Goal: Communication & Community: Answer question/provide support

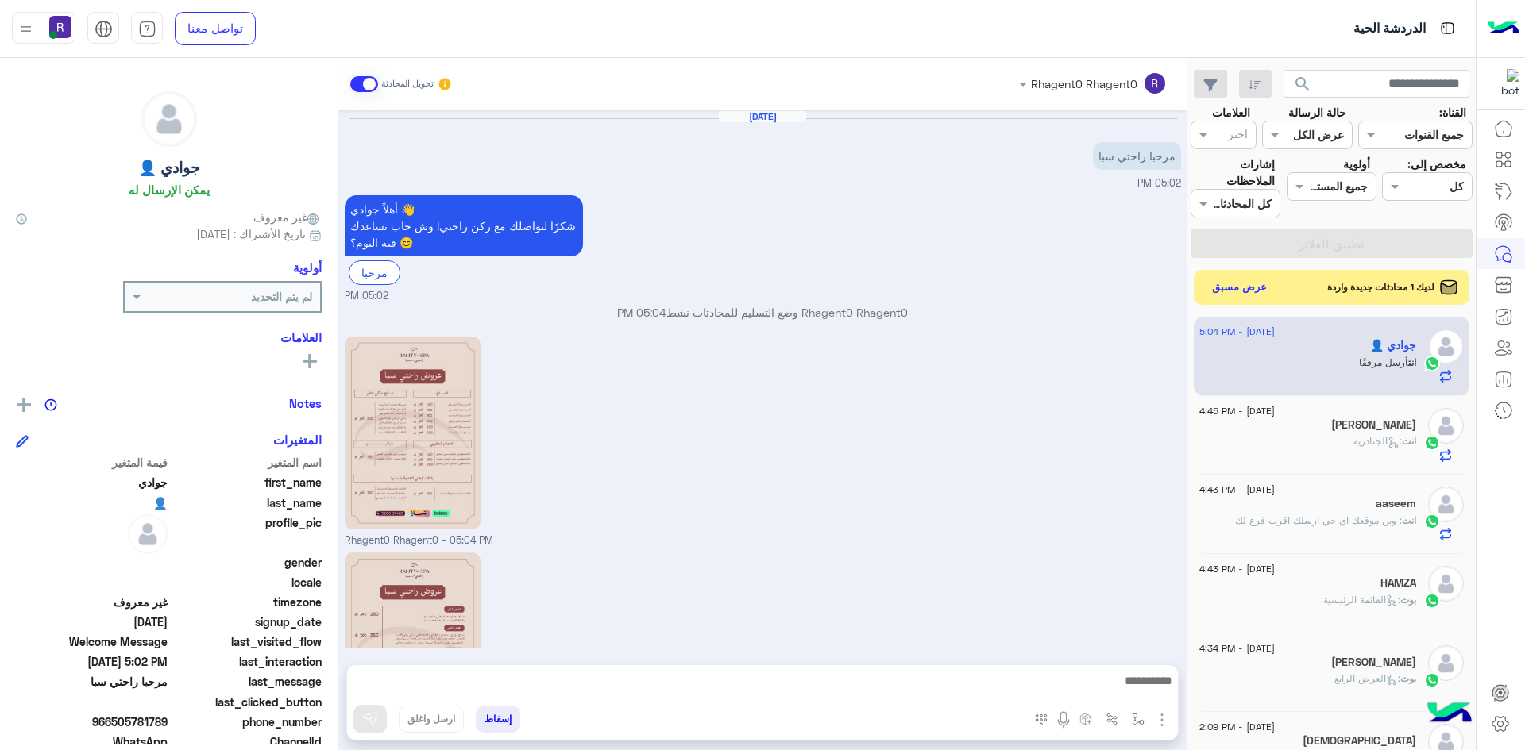
scroll to position [145, 0]
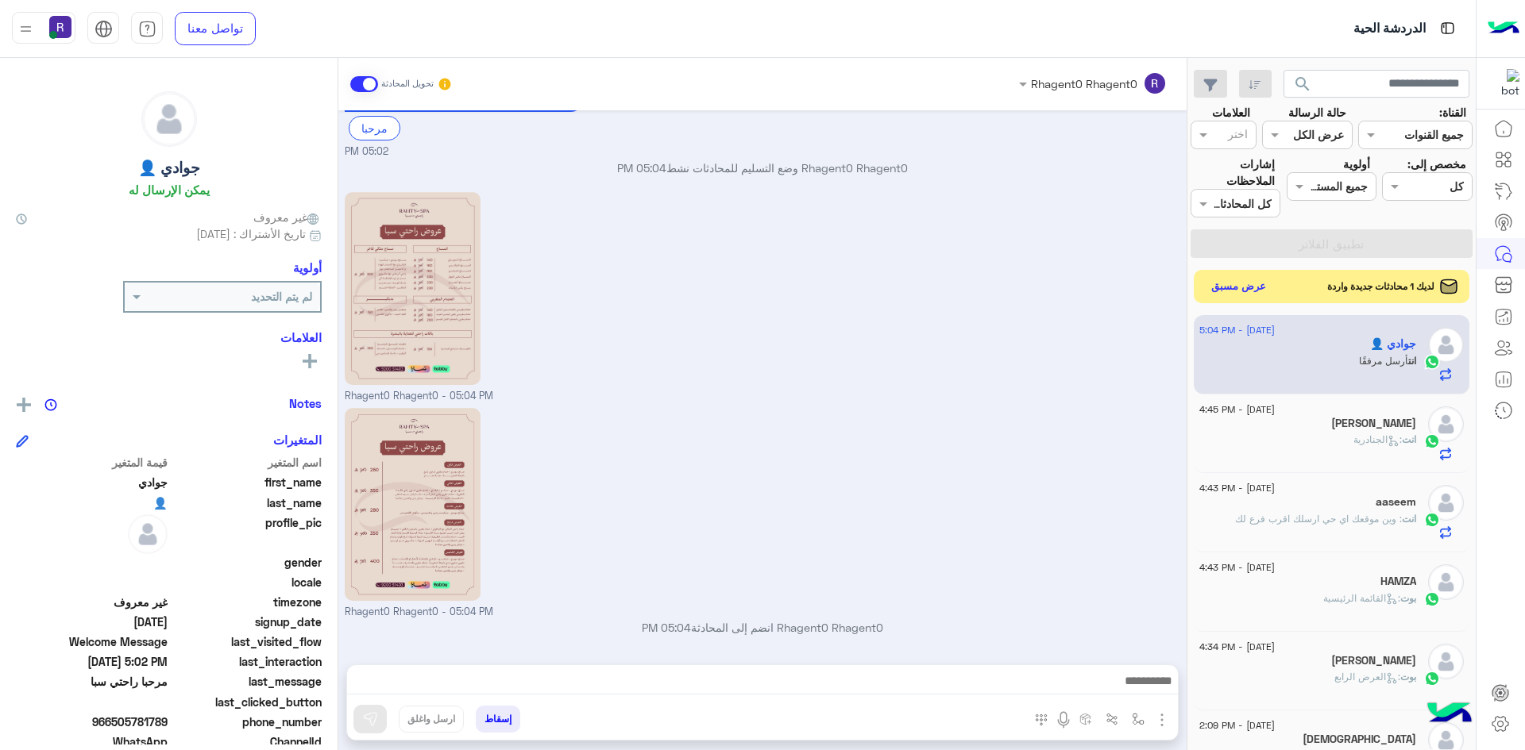
click at [1247, 283] on button "عرض مسبق" at bounding box center [1238, 286] width 67 height 21
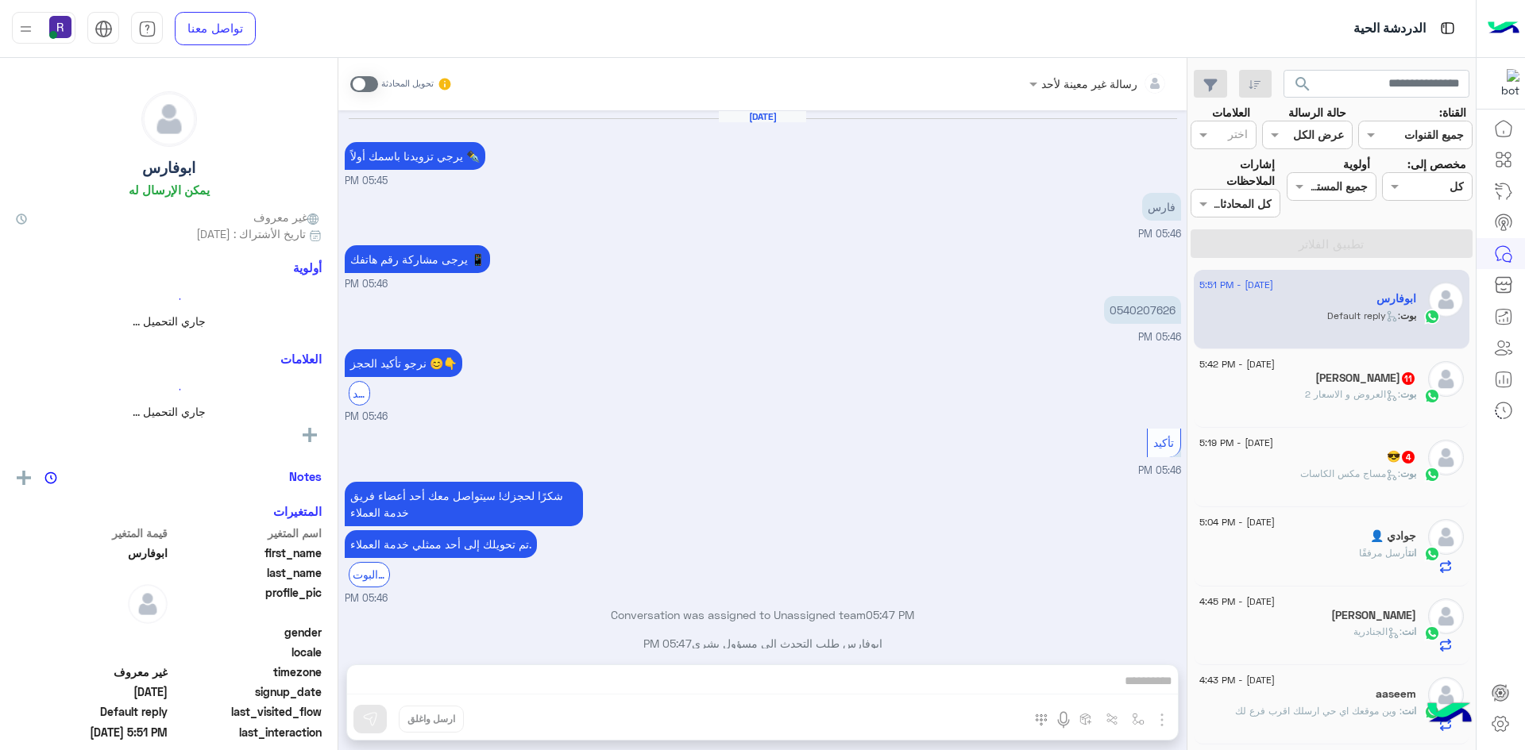
scroll to position [982, 0]
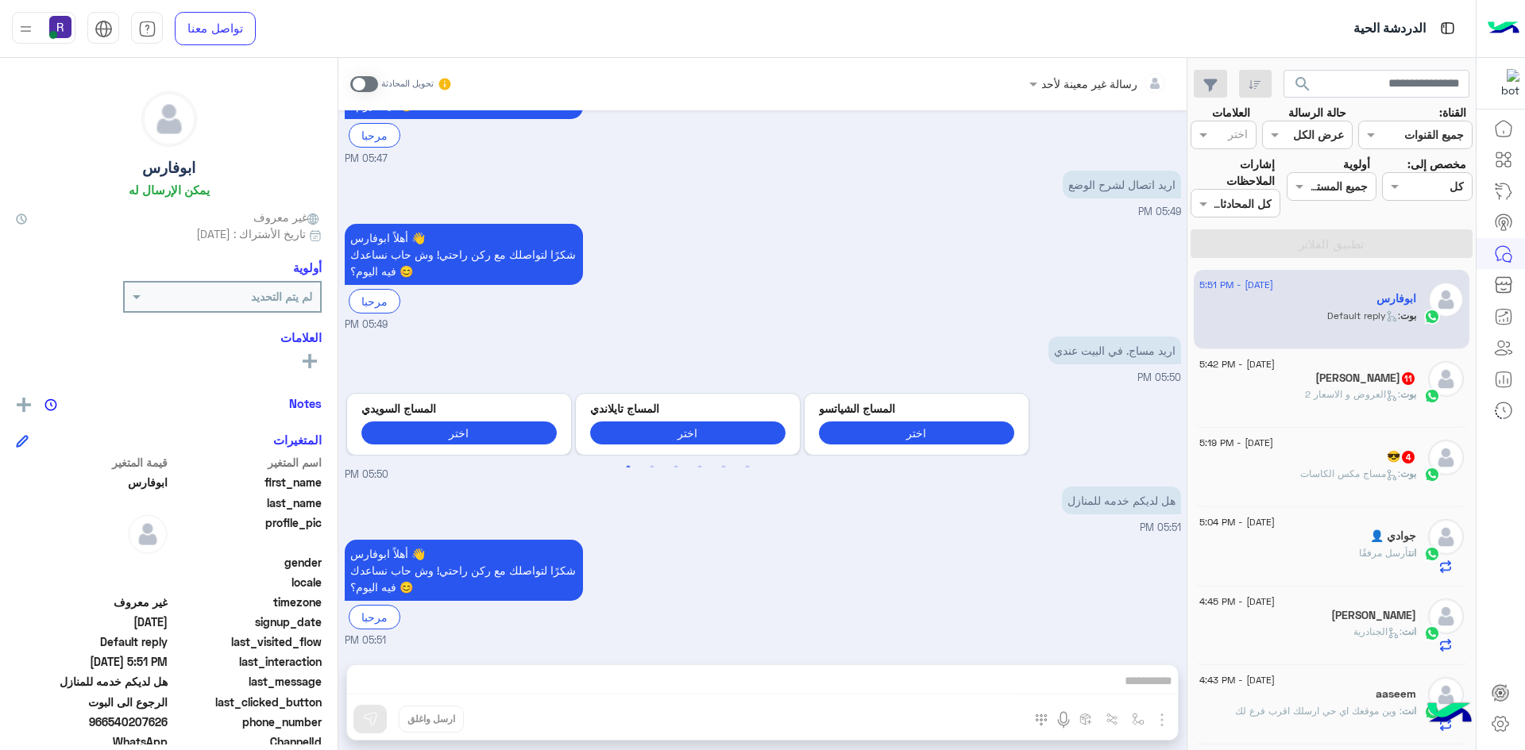
click at [1310, 389] on span ": العروض و الاسعار 2" at bounding box center [1352, 394] width 95 height 12
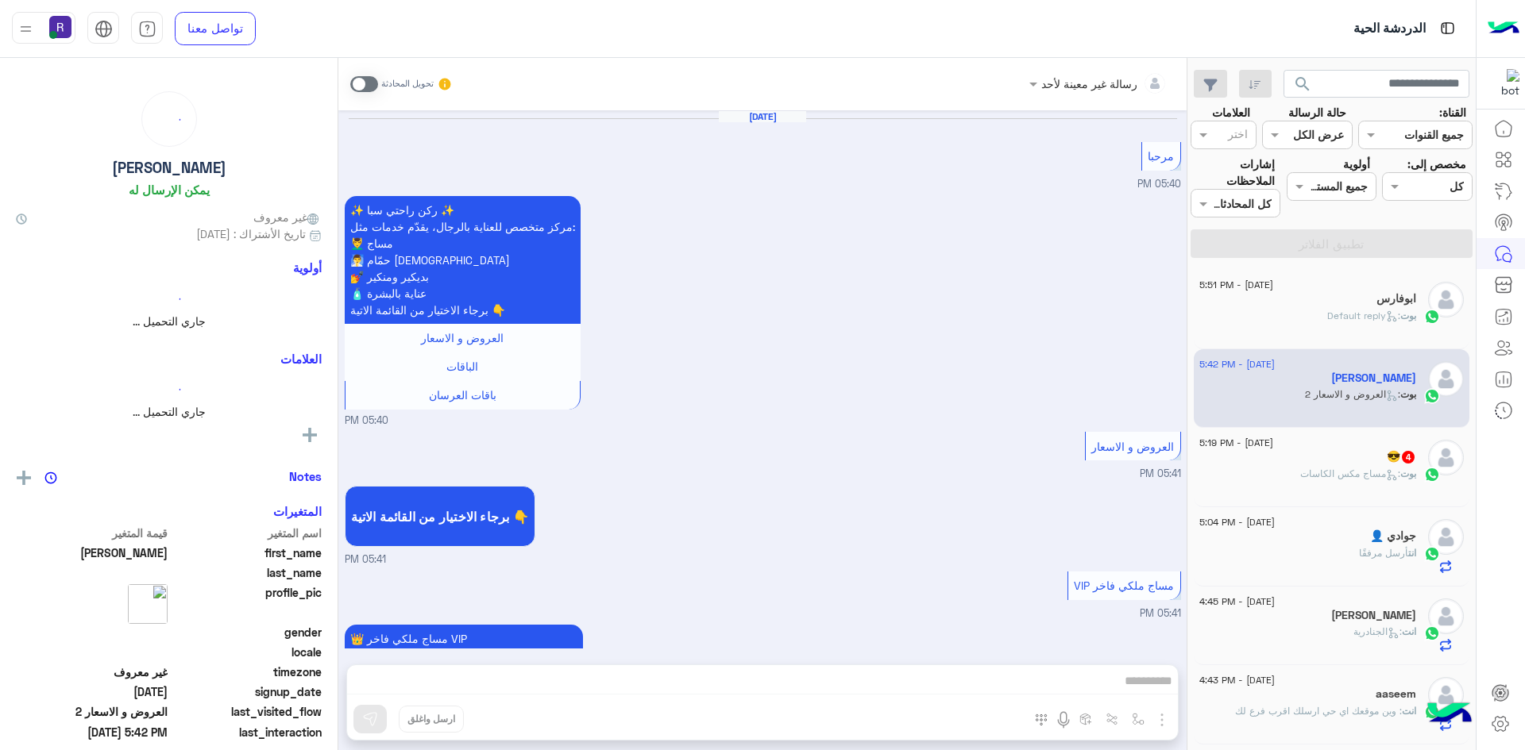
scroll to position [2232, 0]
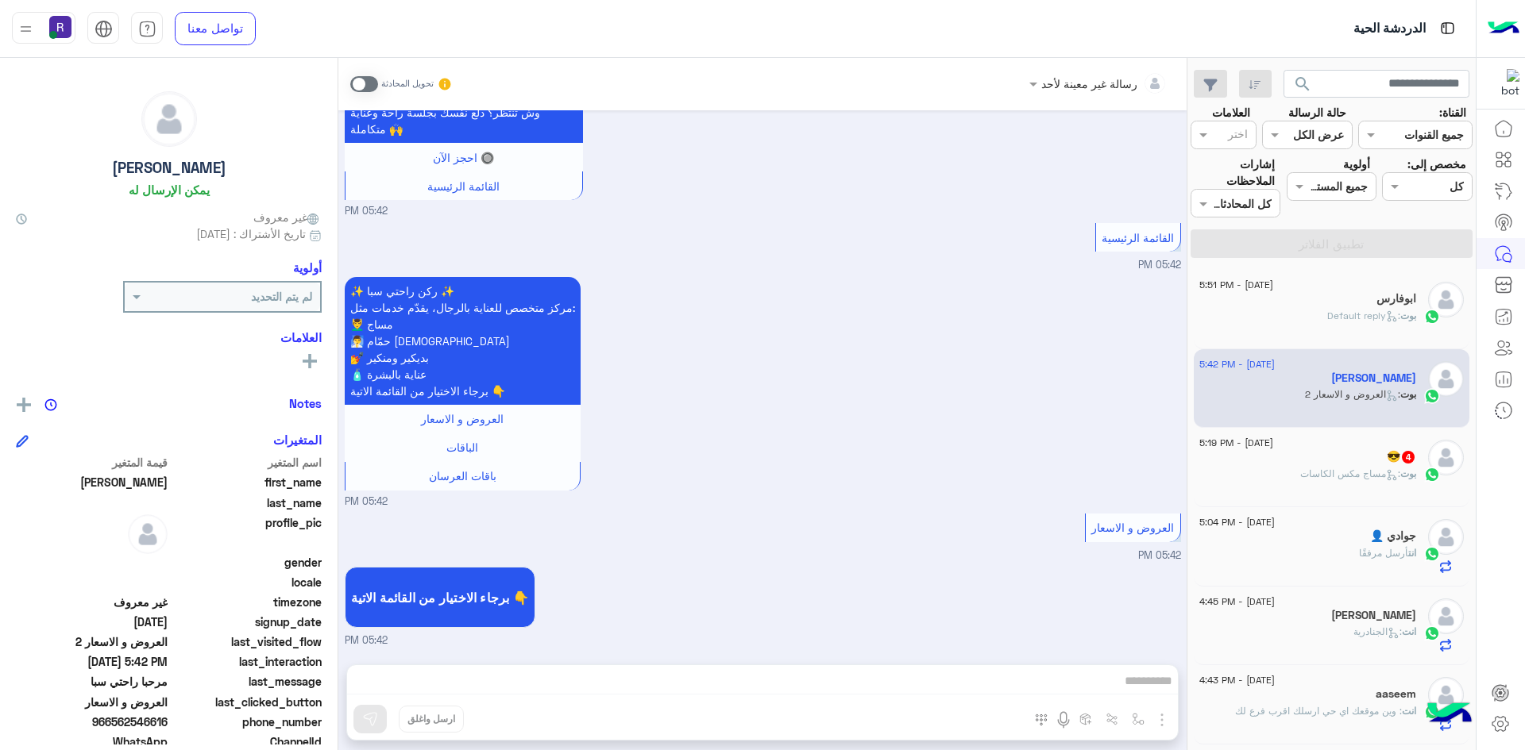
click at [1348, 322] on p "[PERSON_NAME] : Default reply" at bounding box center [1371, 316] width 89 height 14
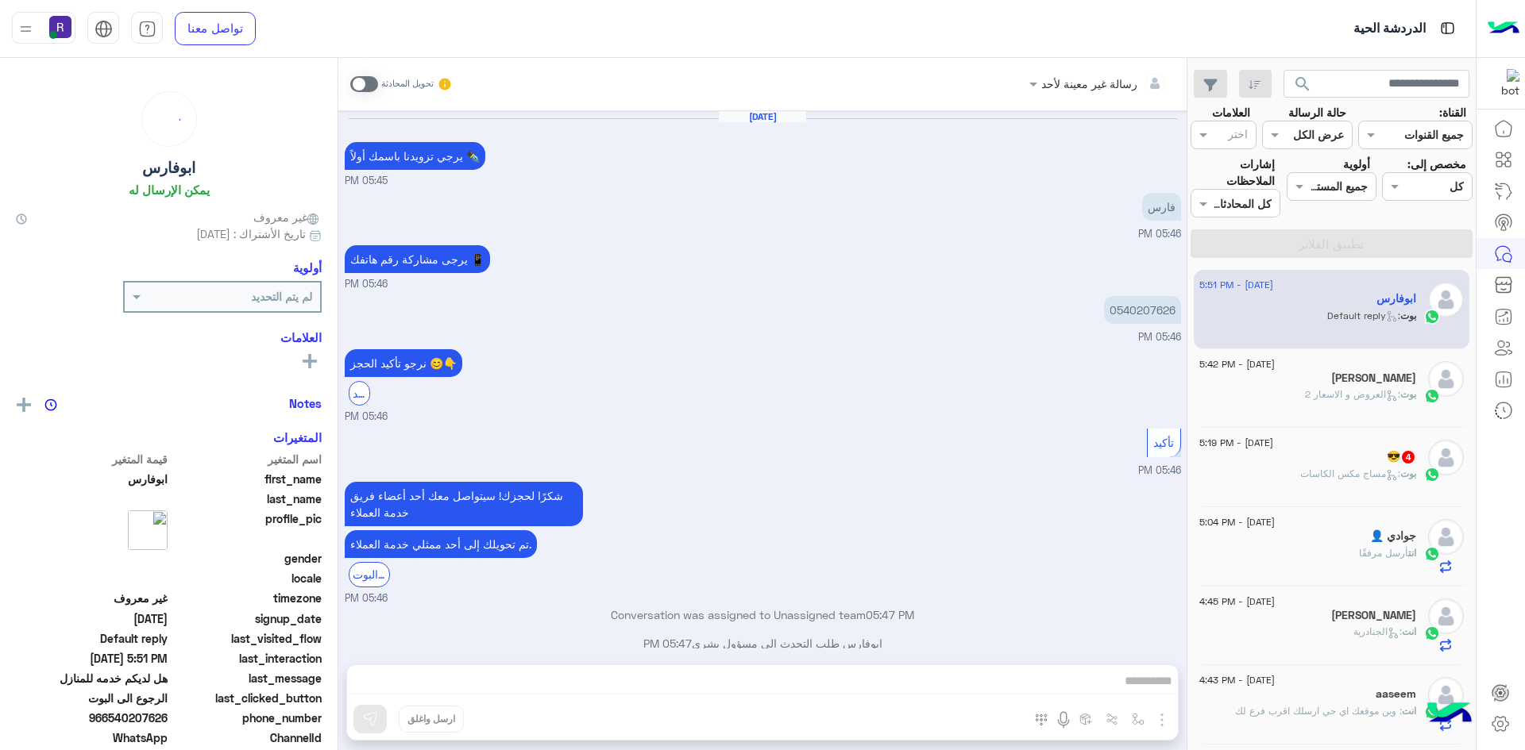
scroll to position [982, 0]
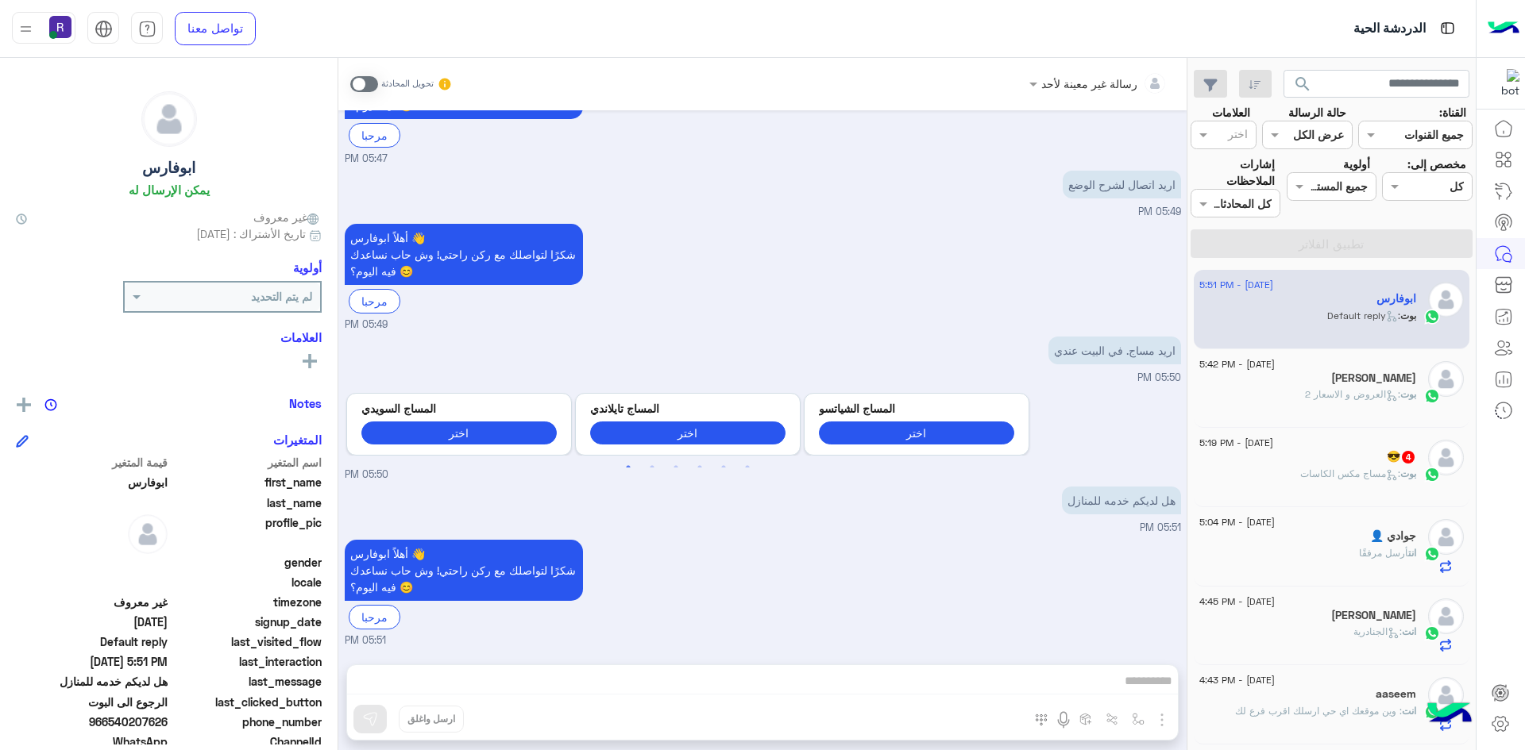
click at [372, 83] on span at bounding box center [364, 84] width 28 height 16
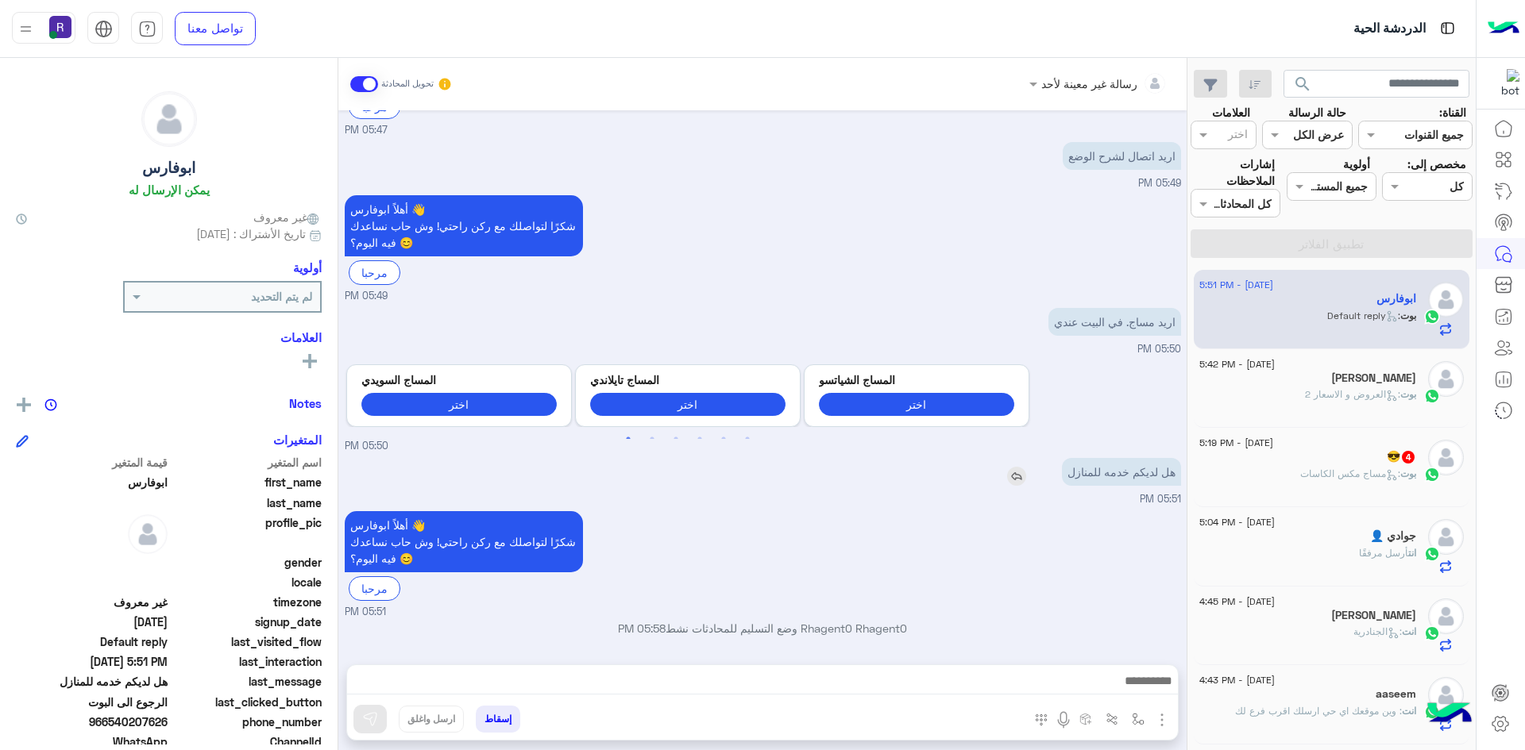
drag, startPoint x: 1015, startPoint y: 478, endPoint x: 998, endPoint y: 581, distance: 104.6
click at [1015, 479] on img at bounding box center [1016, 476] width 19 height 19
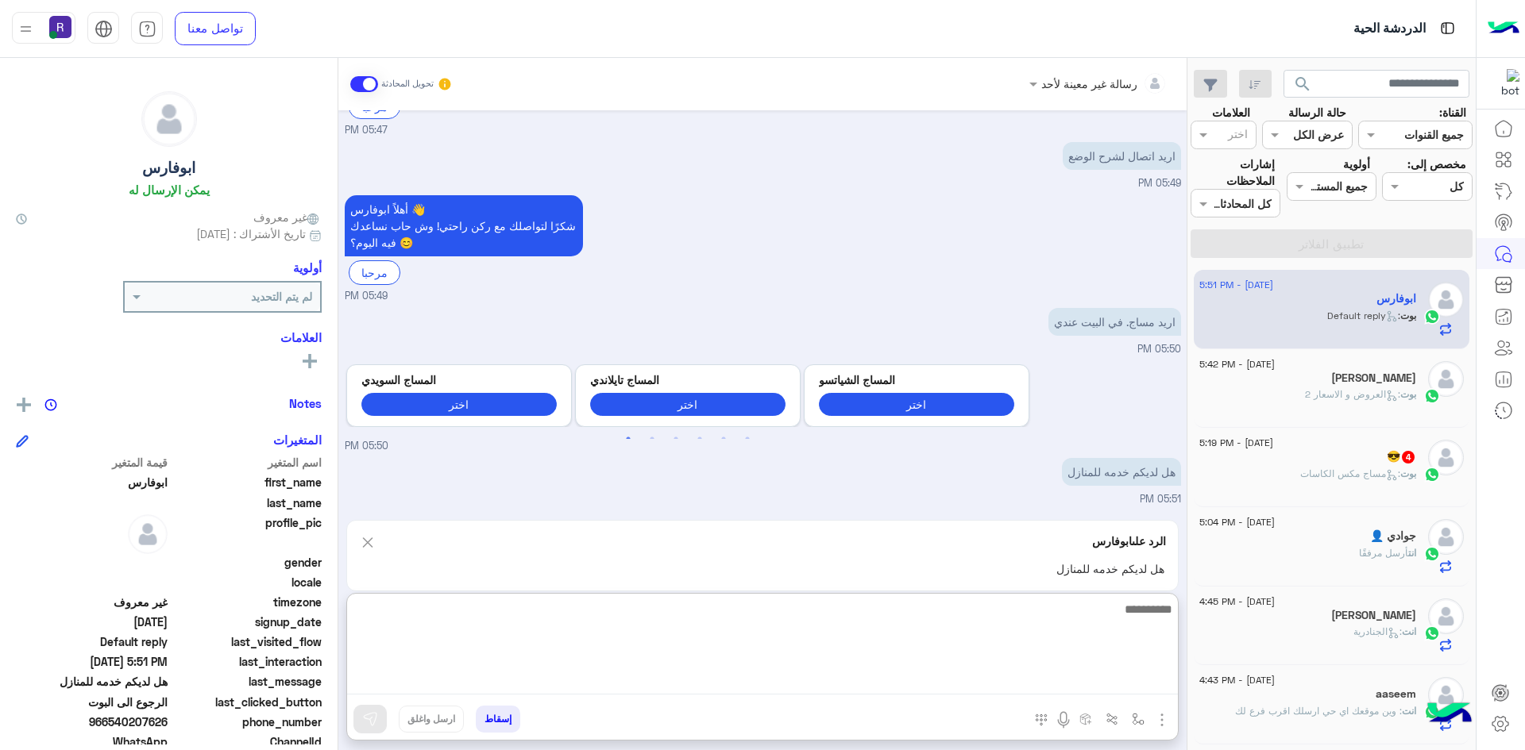
click at [913, 682] on textarea at bounding box center [762, 647] width 831 height 95
type textarea "**"
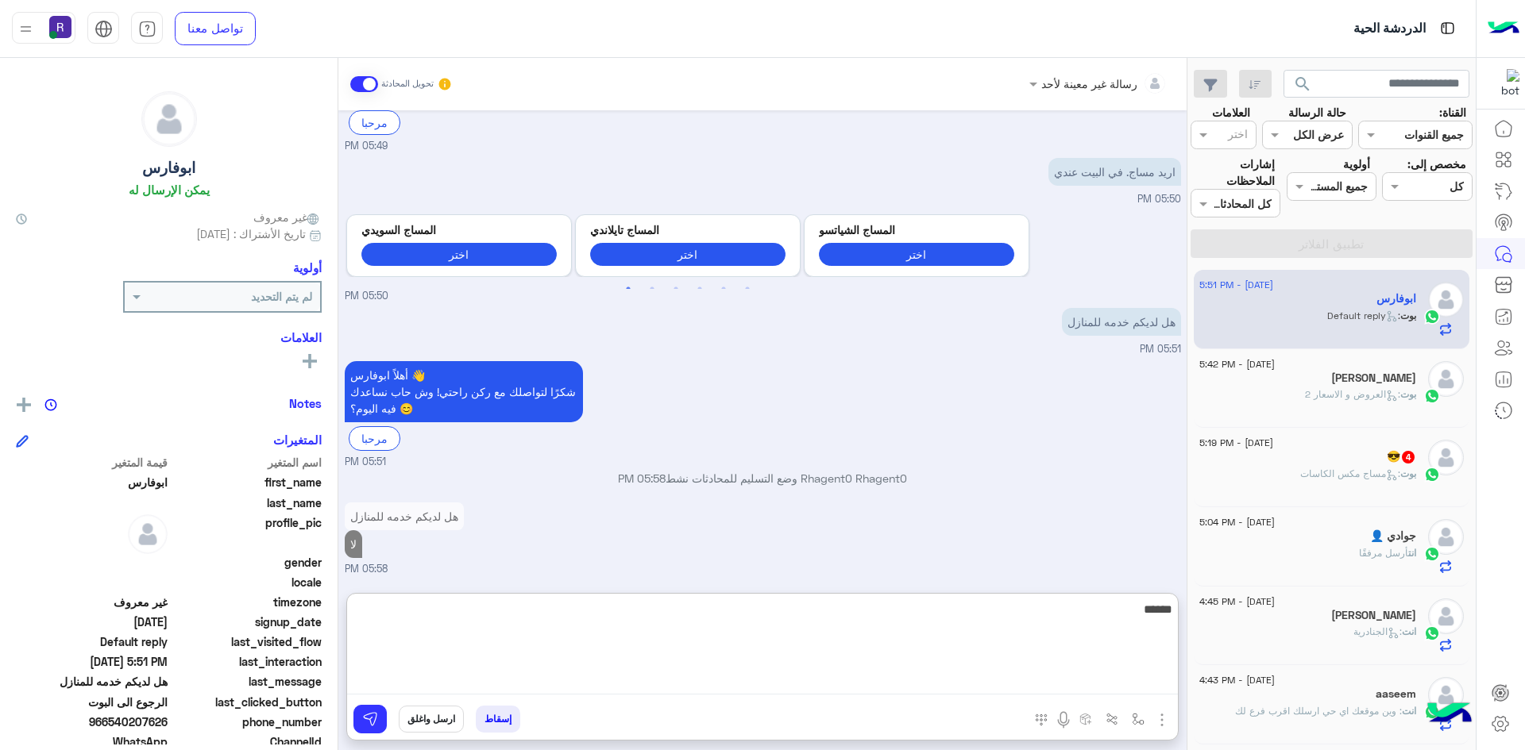
scroll to position [1190, 0]
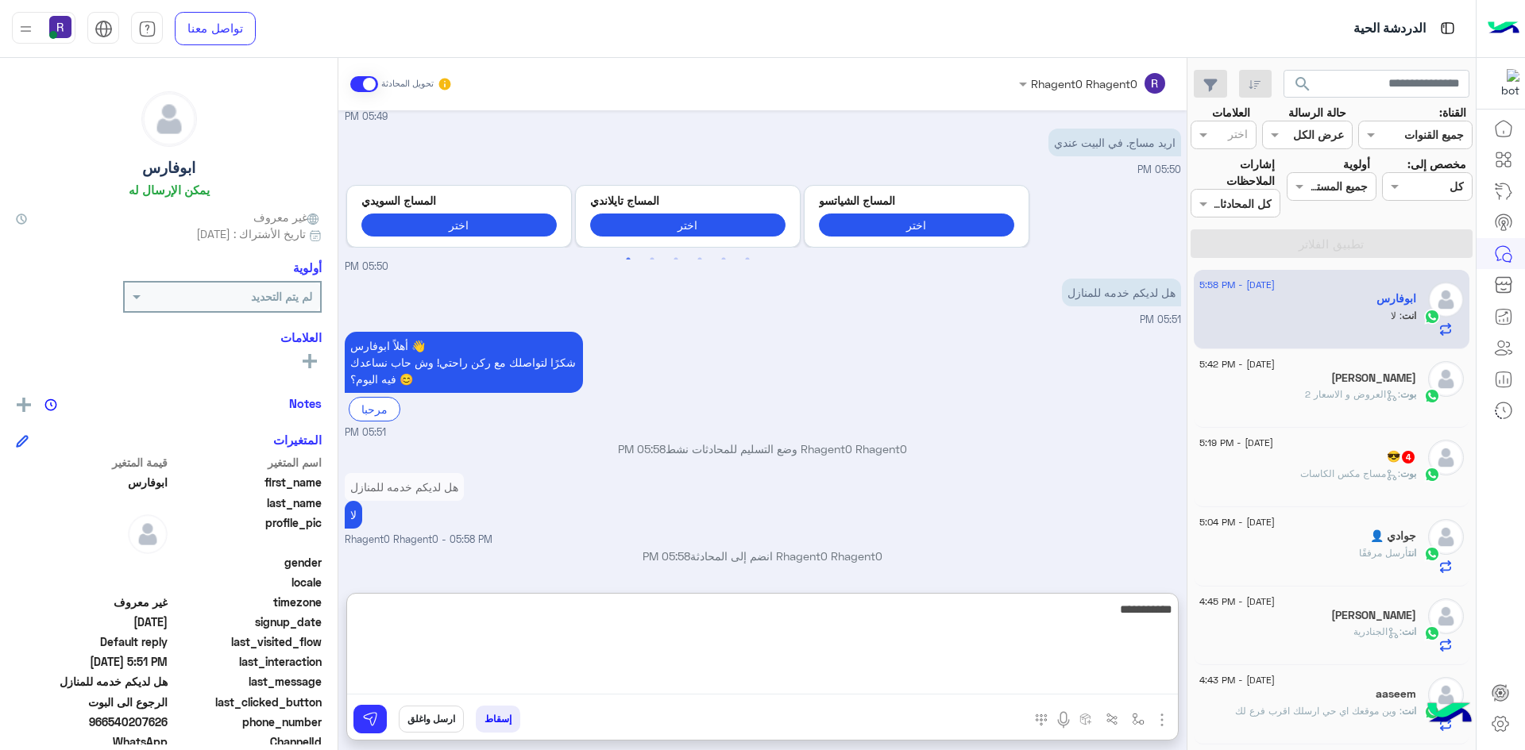
type textarea "**********"
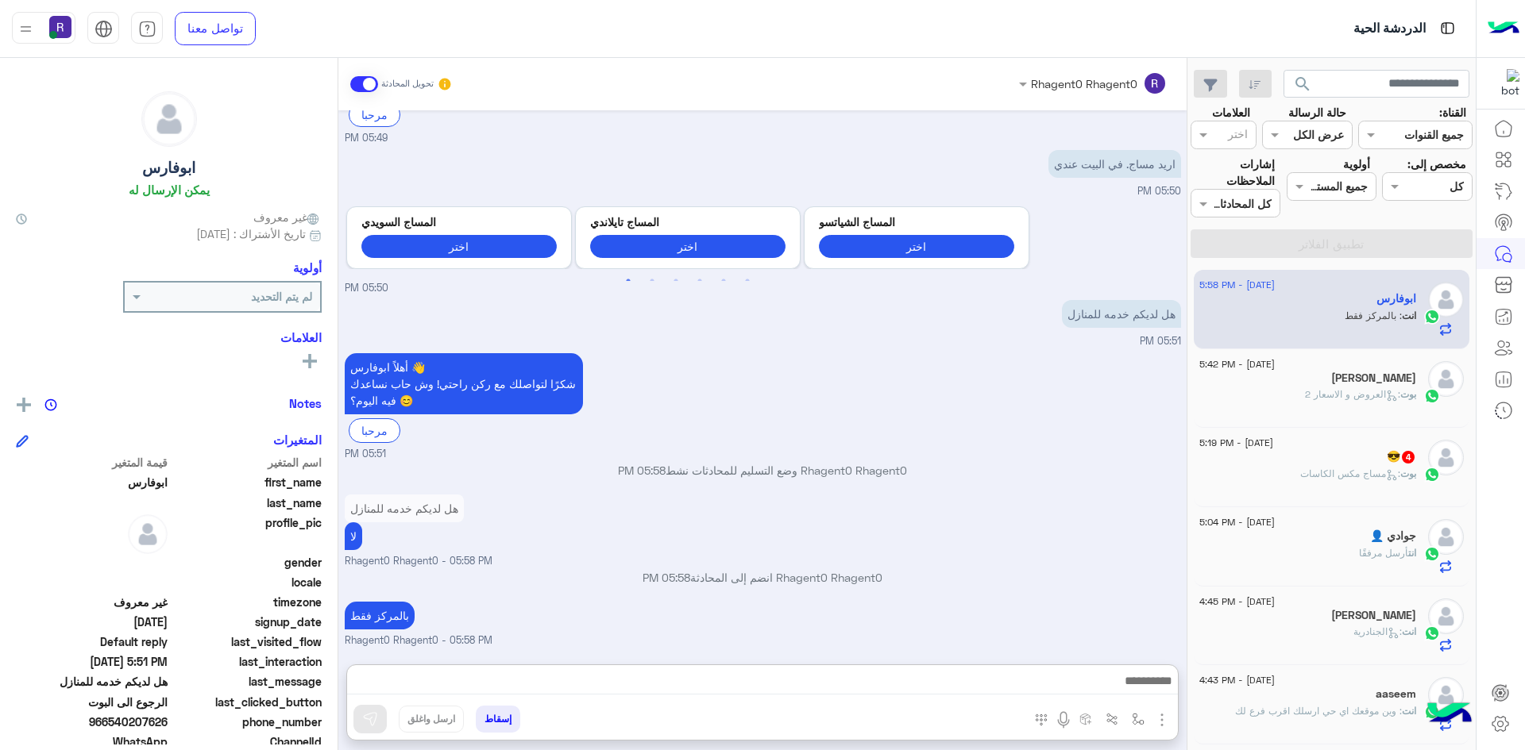
click at [1353, 399] on span ": العروض و الاسعار 2" at bounding box center [1352, 394] width 95 height 12
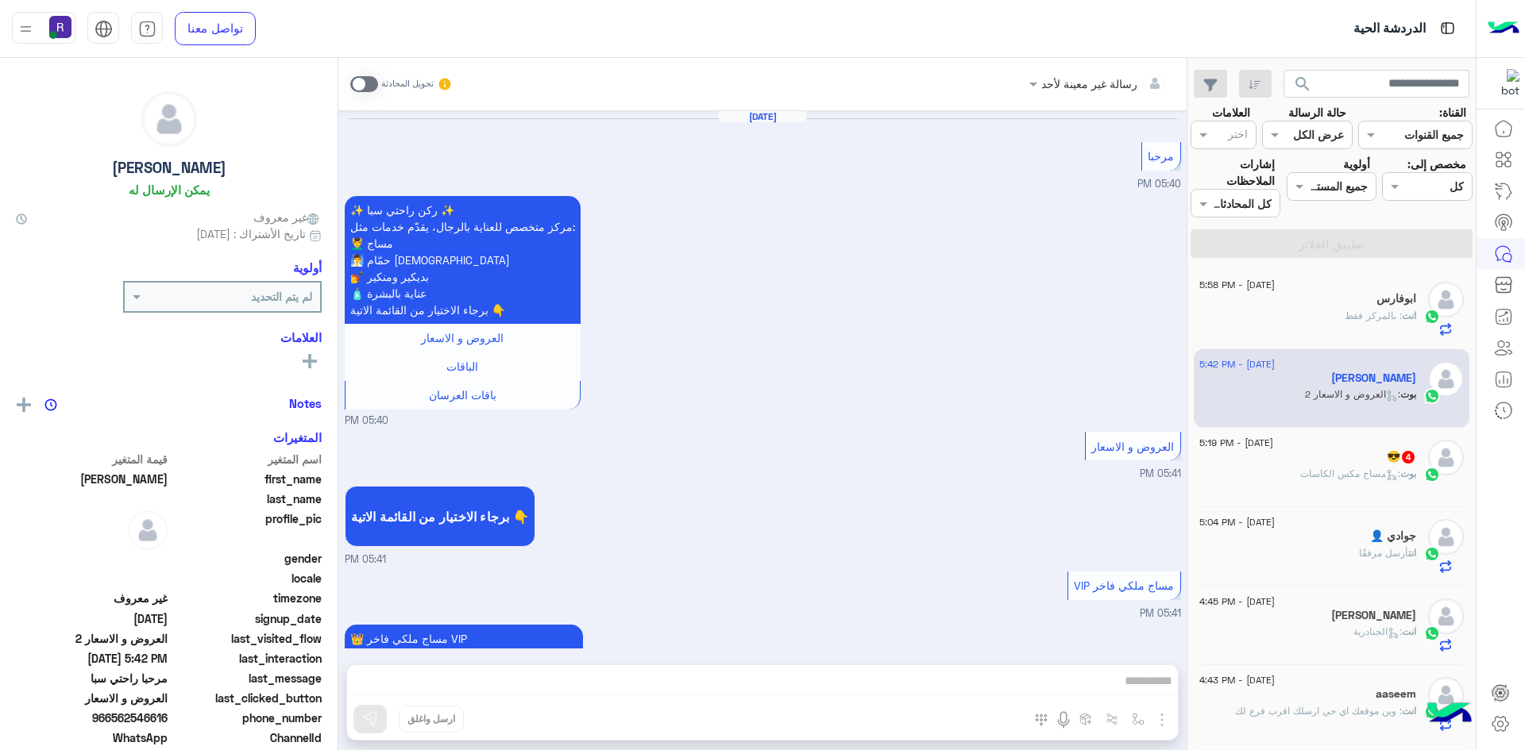
scroll to position [2232, 0]
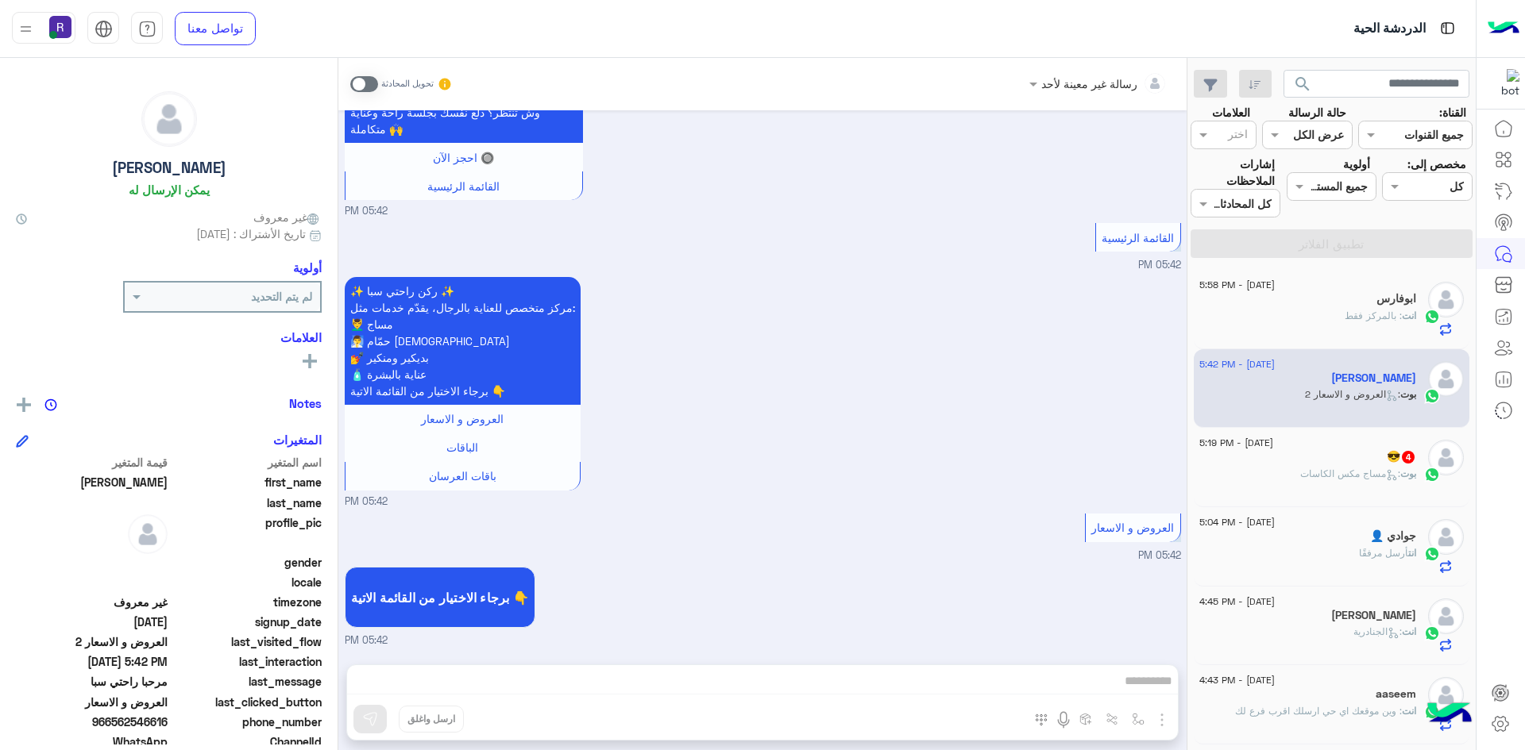
click at [370, 80] on span at bounding box center [364, 84] width 28 height 16
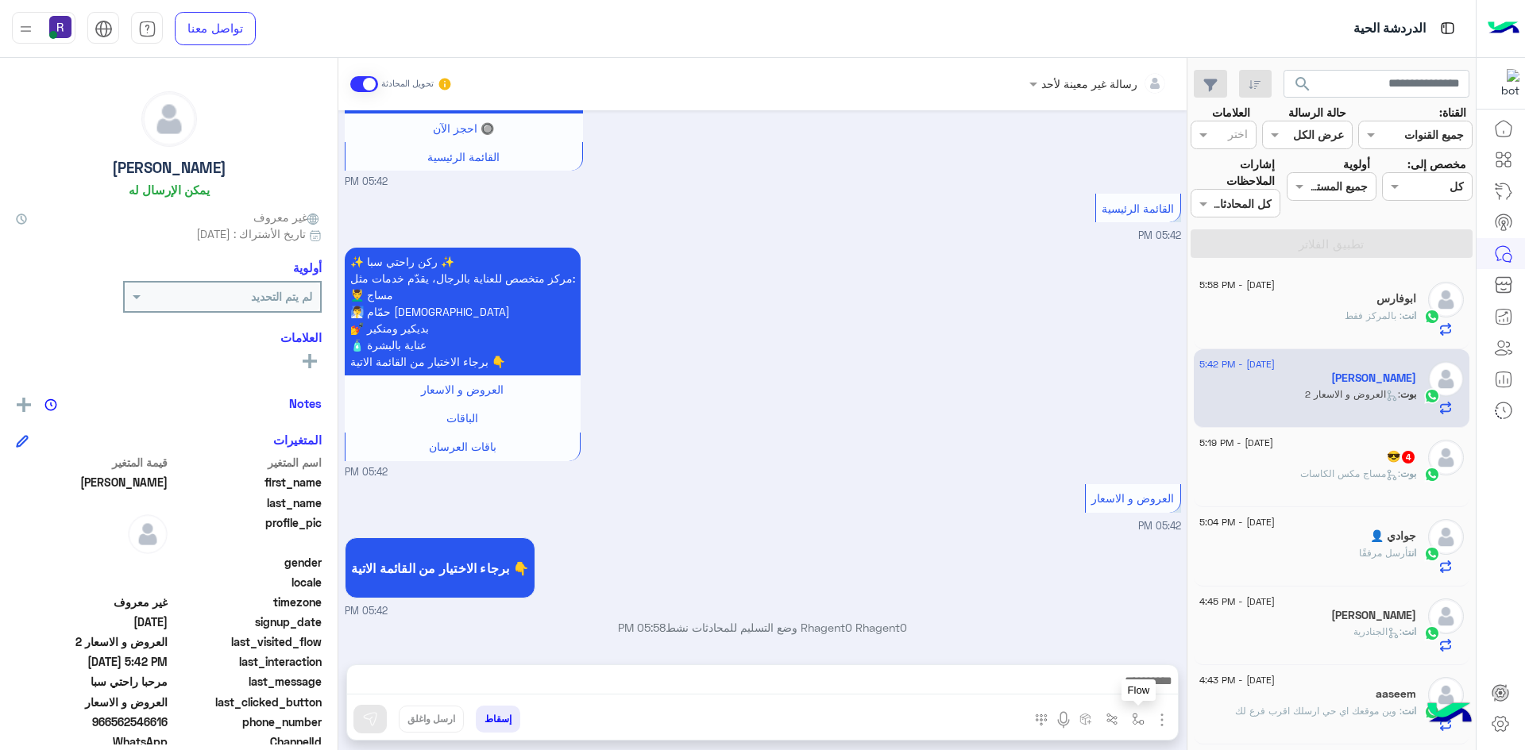
scroll to position [2261, 0]
click at [1158, 721] on img "button" at bounding box center [1161, 720] width 19 height 19
click at [1149, 690] on button "الصور" at bounding box center [1137, 685] width 67 height 32
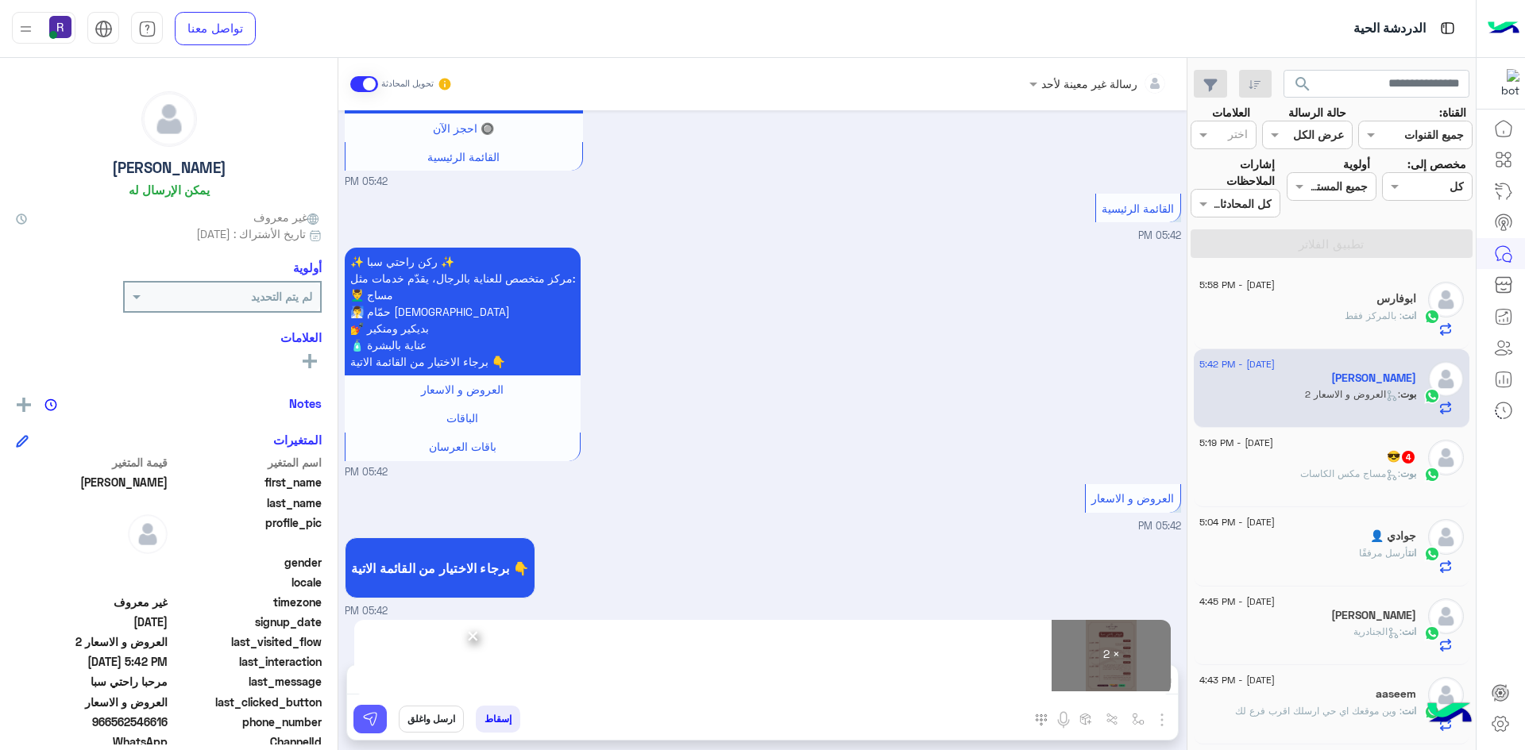
click at [366, 726] on img at bounding box center [370, 719] width 16 height 16
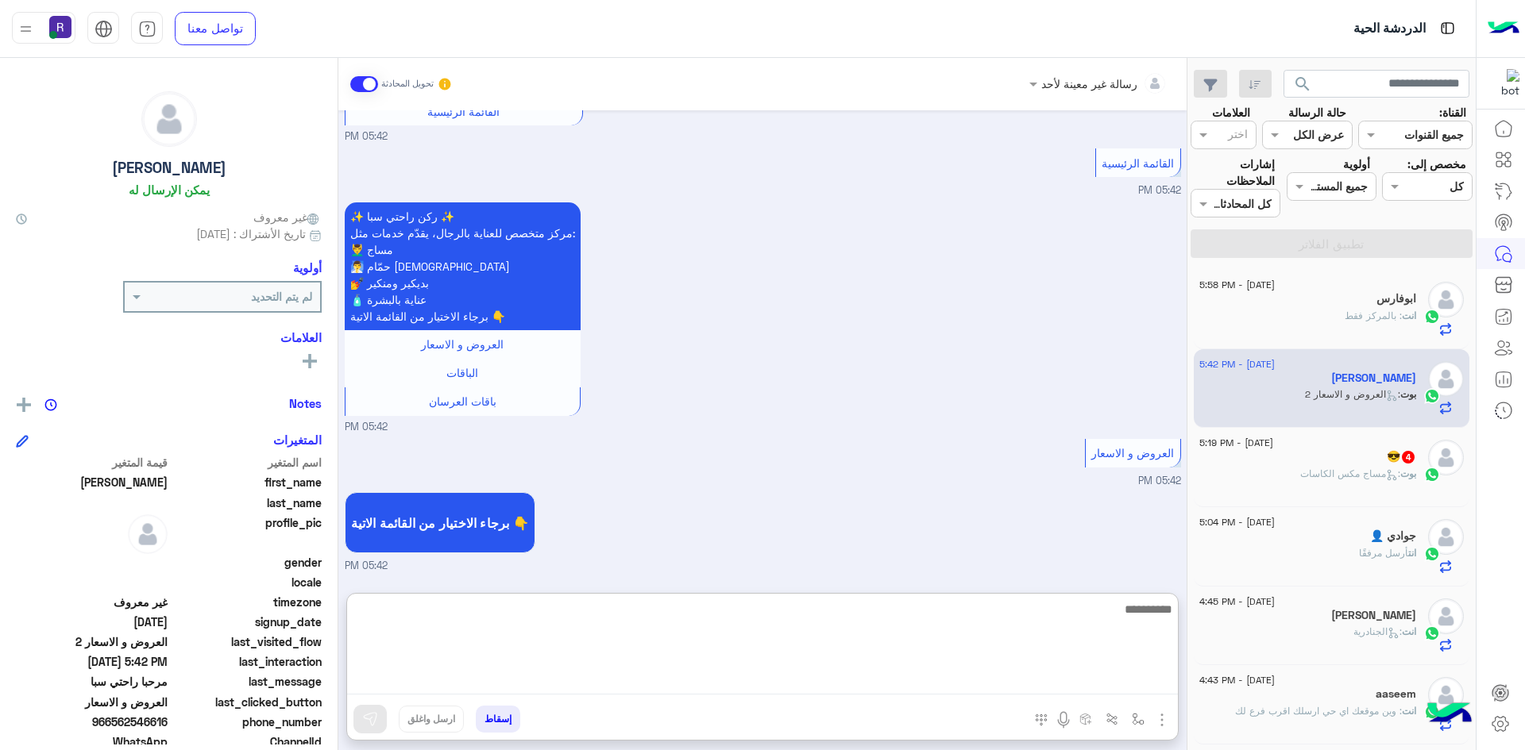
paste textarea "**********"
type textarea "**********"
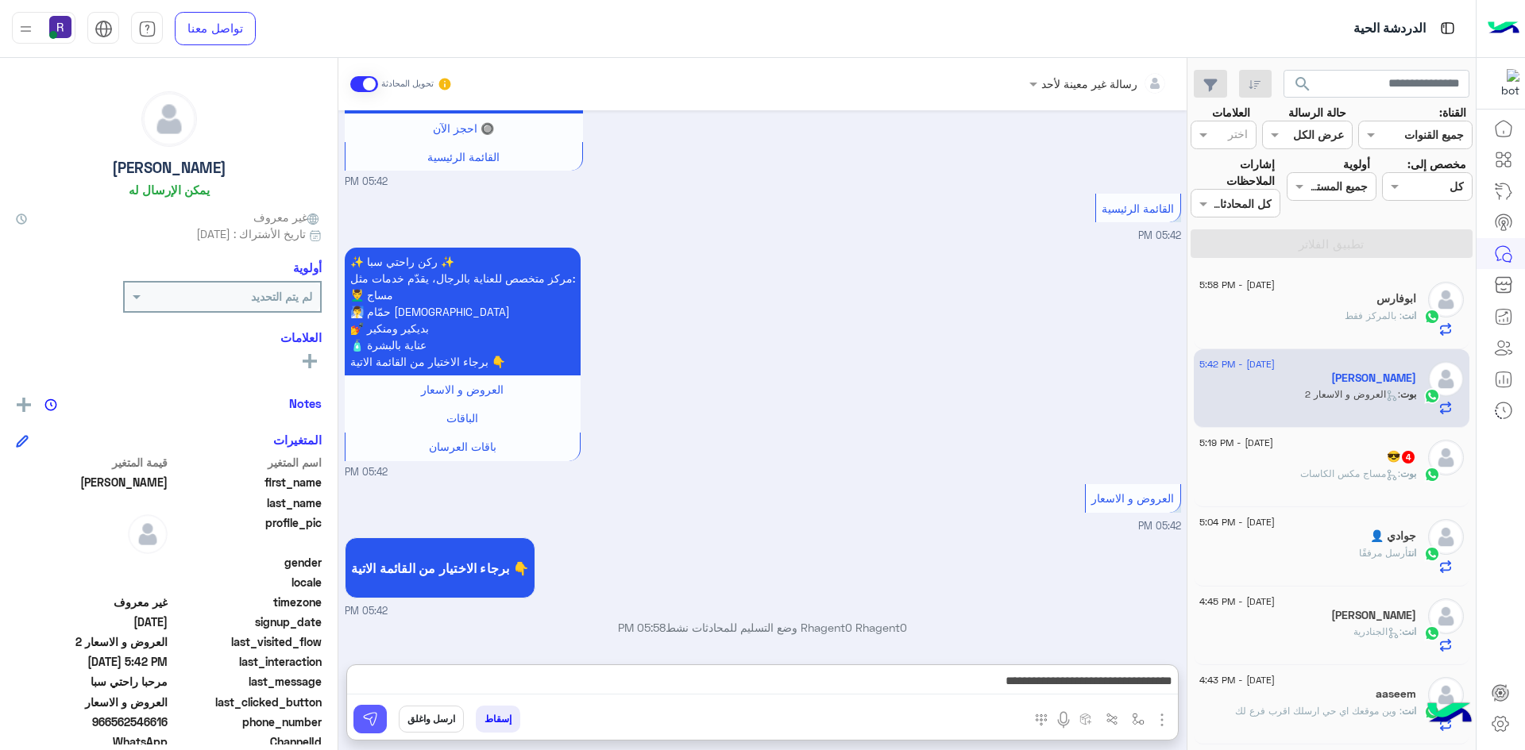
click at [374, 724] on img at bounding box center [370, 719] width 16 height 16
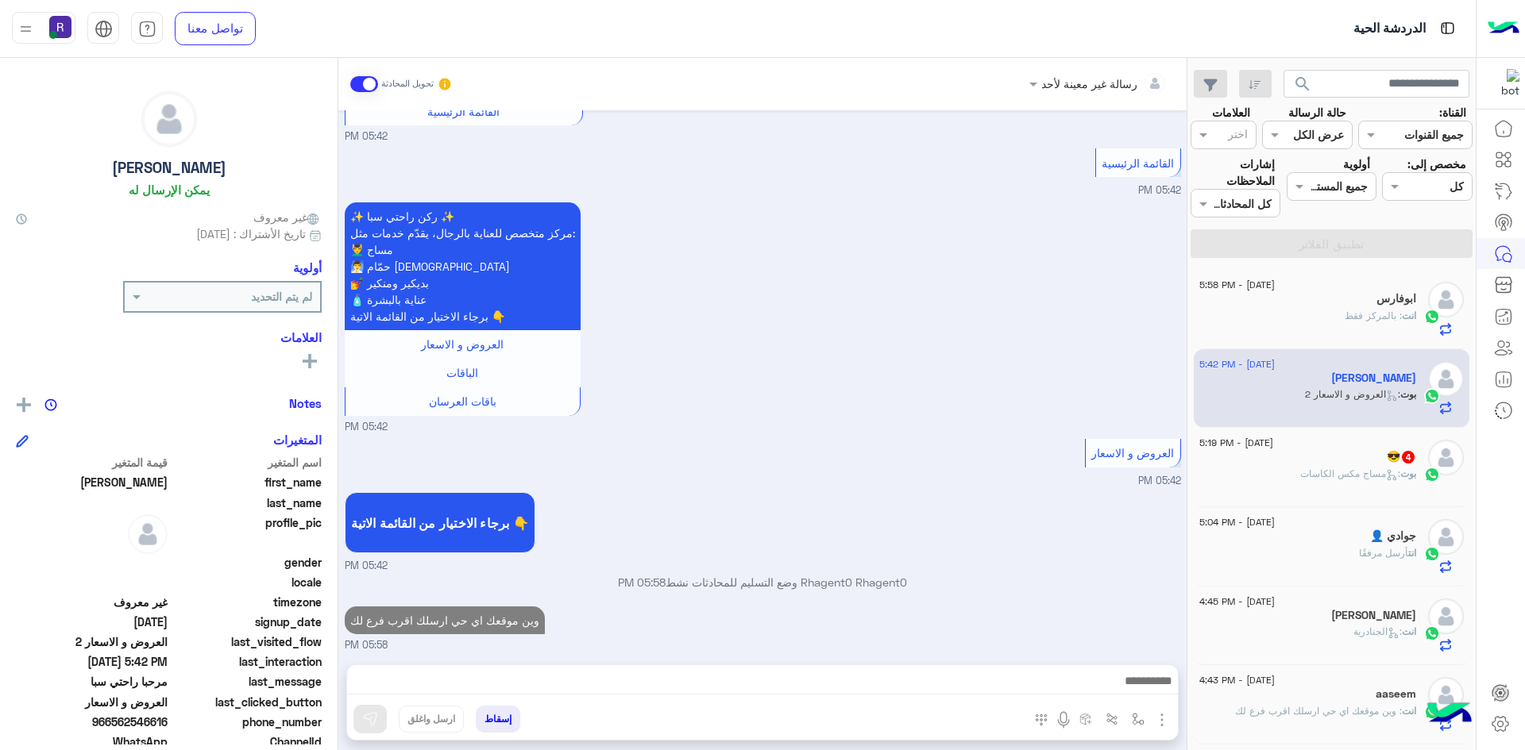
scroll to position [2312, 0]
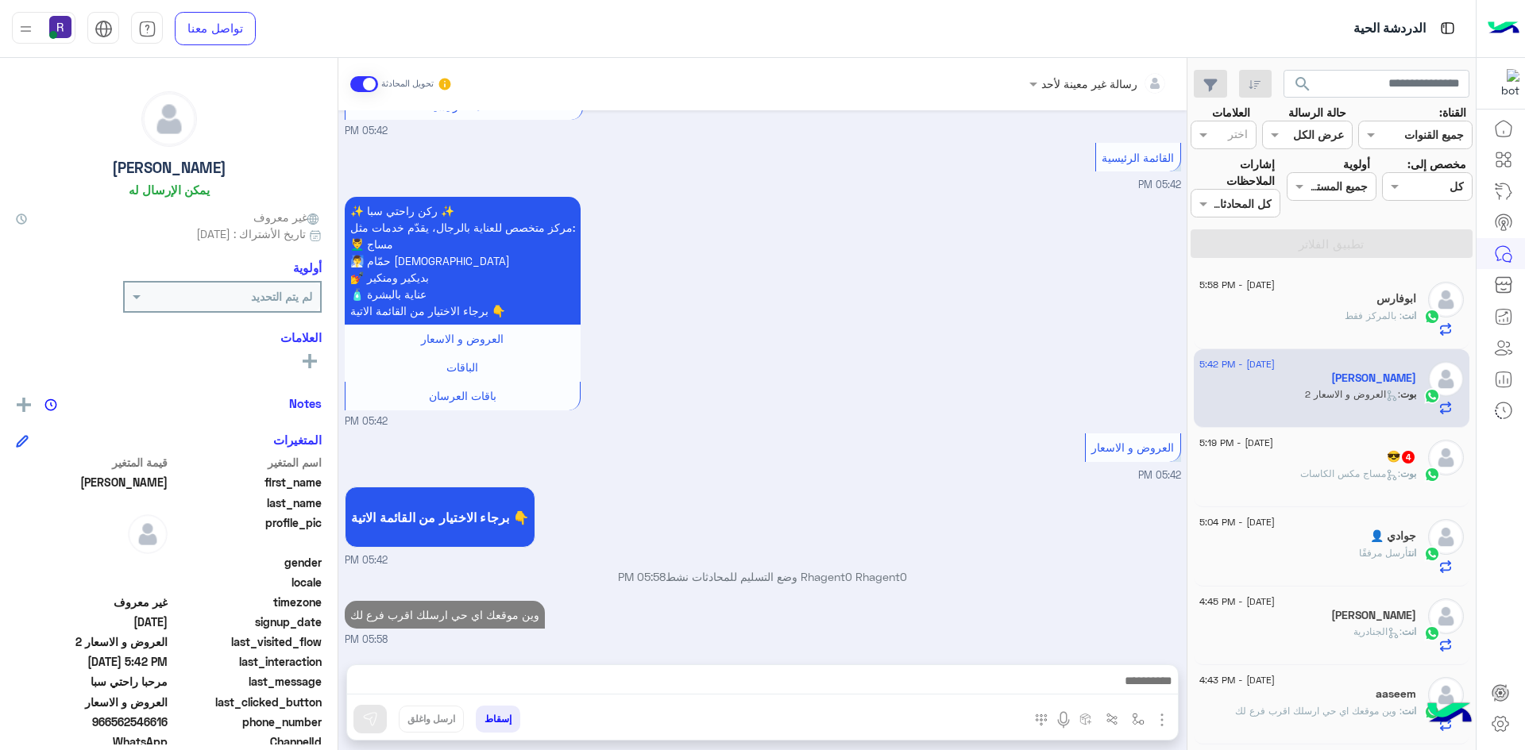
click at [1367, 472] on span ": مساج مكس الكاسات" at bounding box center [1350, 474] width 100 height 12
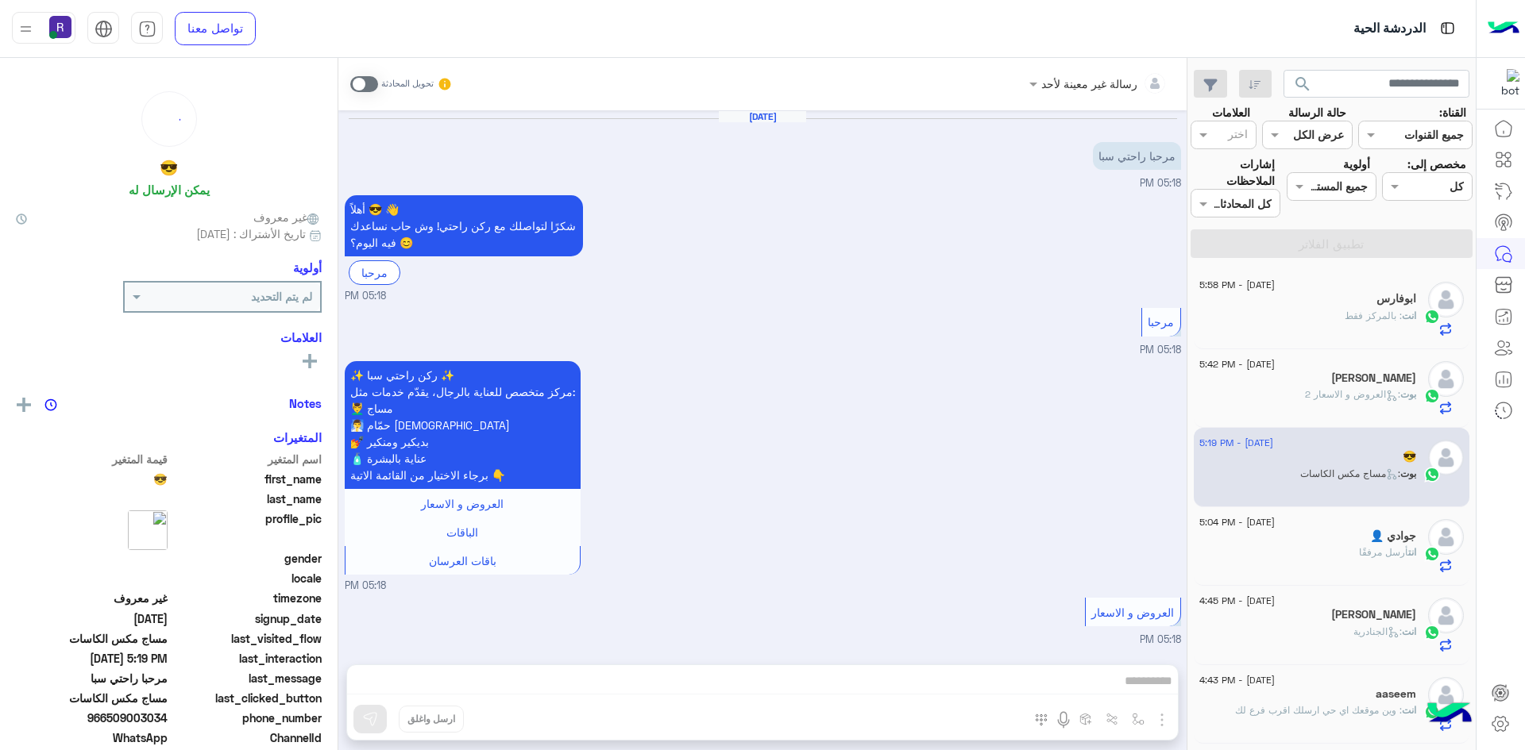
scroll to position [495, 0]
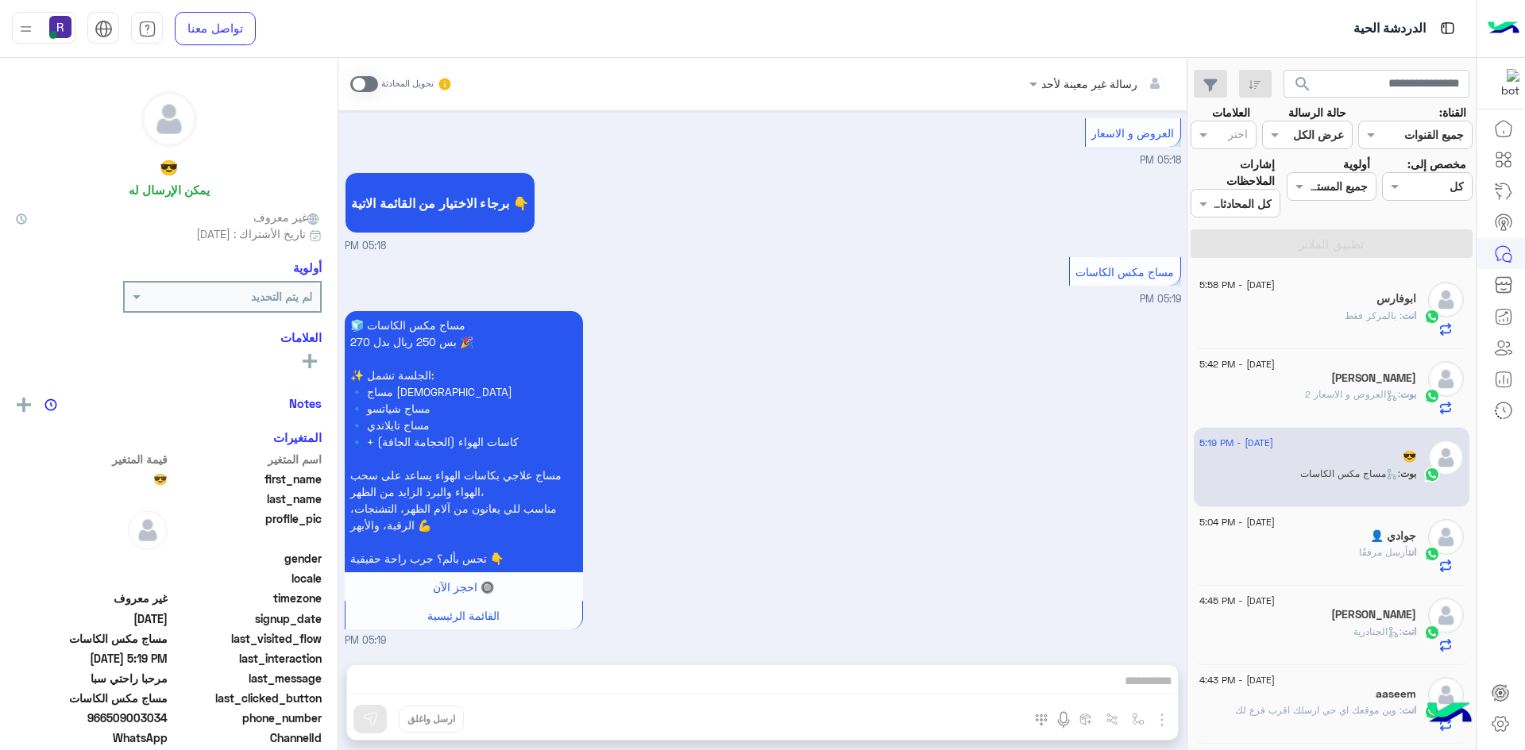
click at [373, 80] on span at bounding box center [364, 84] width 28 height 16
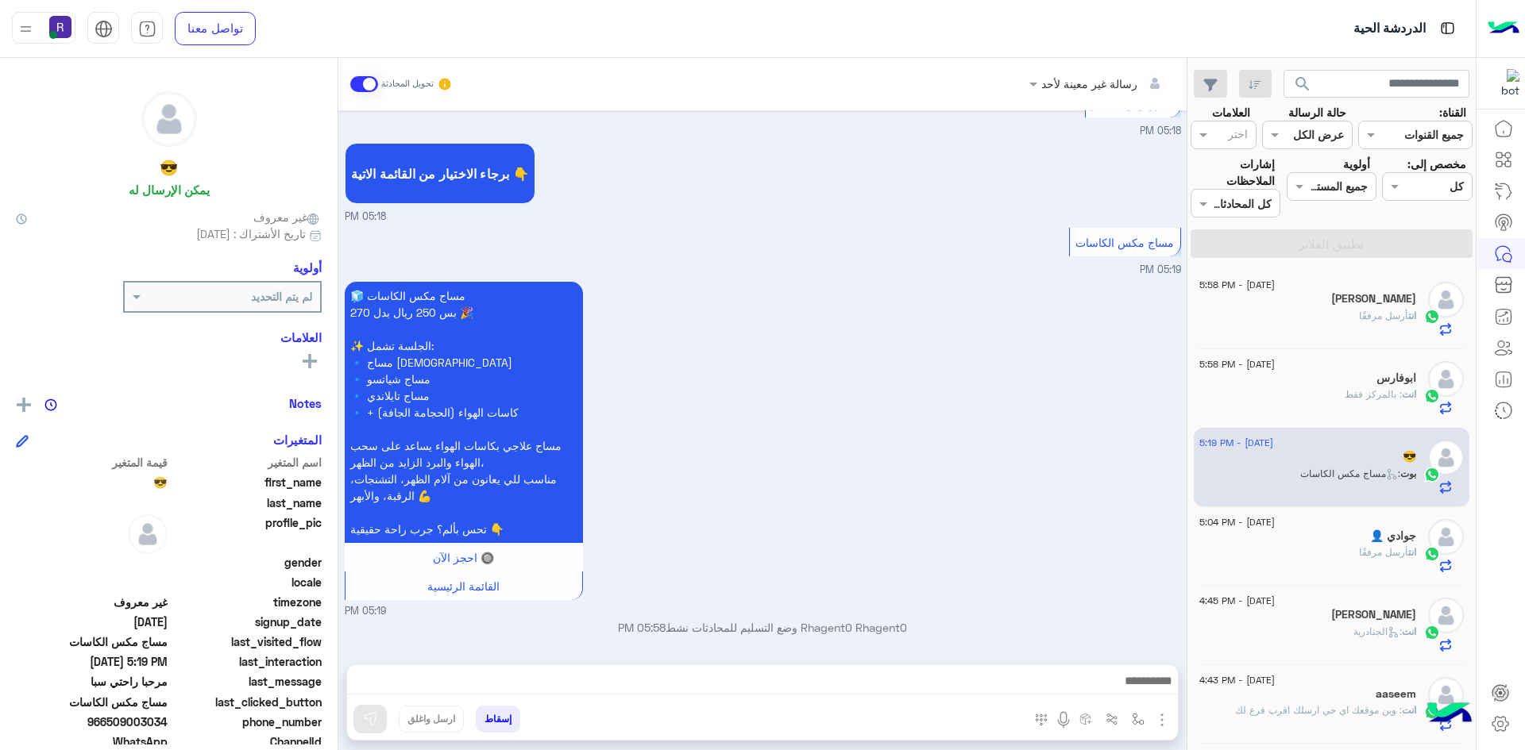
click at [1164, 715] on img "button" at bounding box center [1161, 720] width 19 height 19
click at [1143, 692] on span "الصور" at bounding box center [1130, 686] width 29 height 18
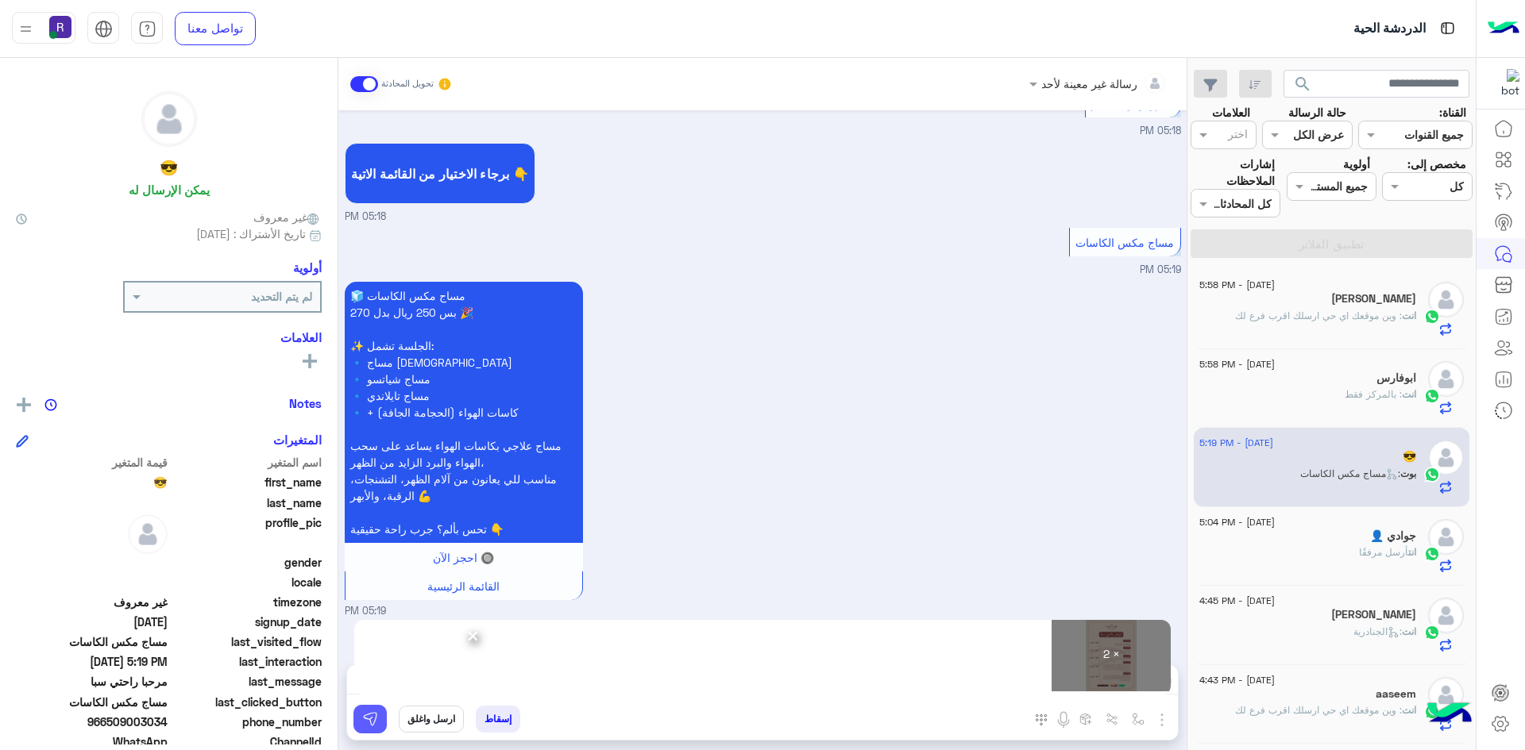
click at [360, 718] on button at bounding box center [369, 719] width 33 height 29
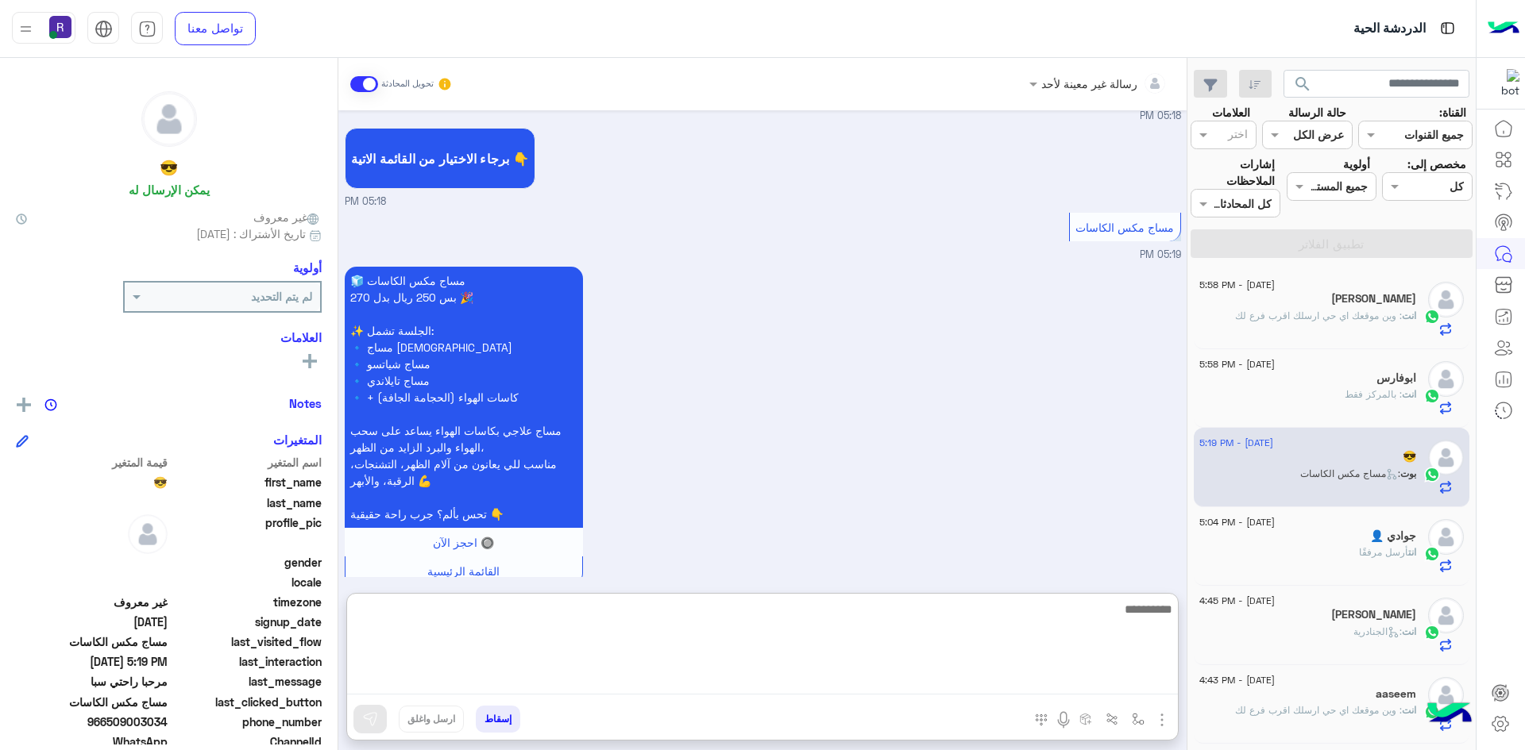
paste textarea "**********"
type textarea "**********"
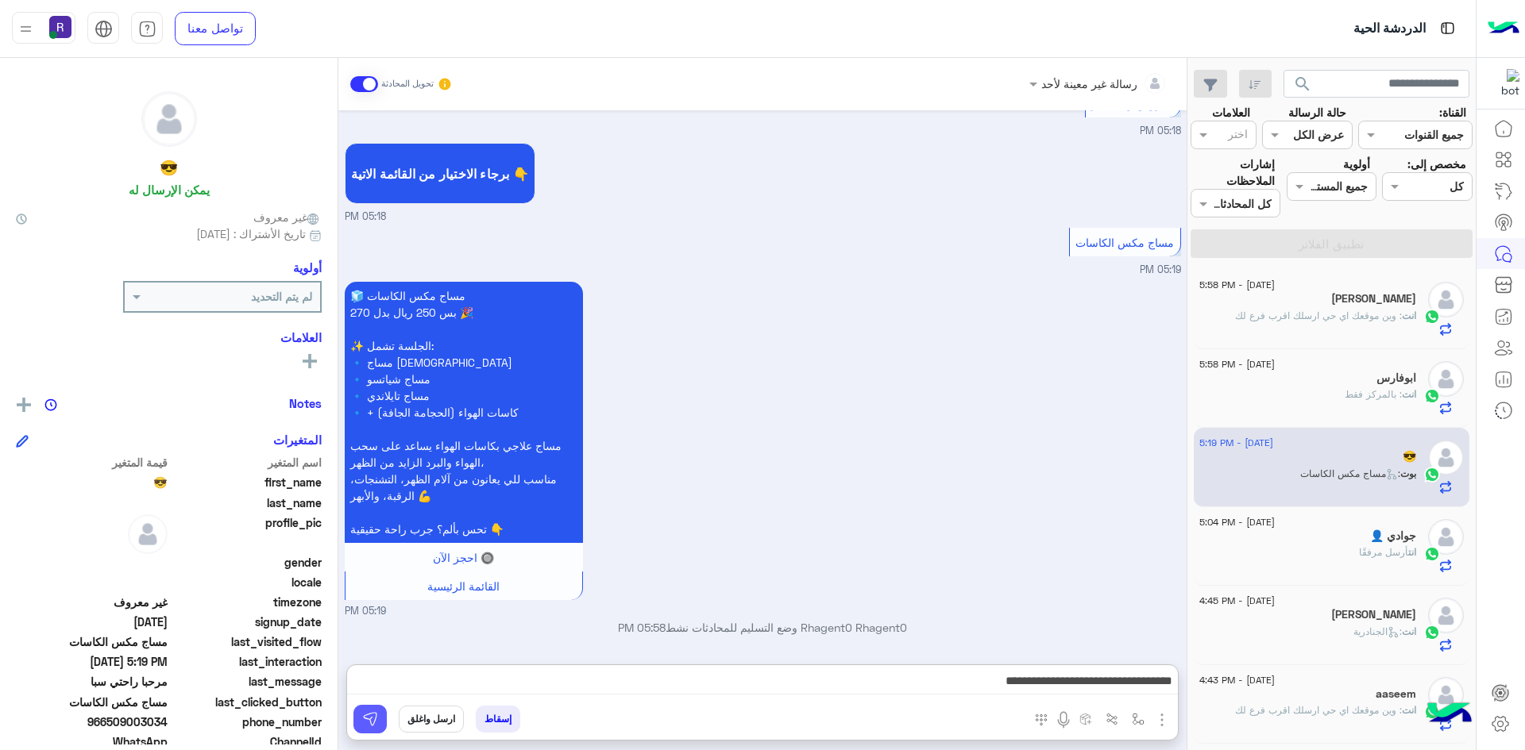
click at [373, 721] on img at bounding box center [370, 719] width 16 height 16
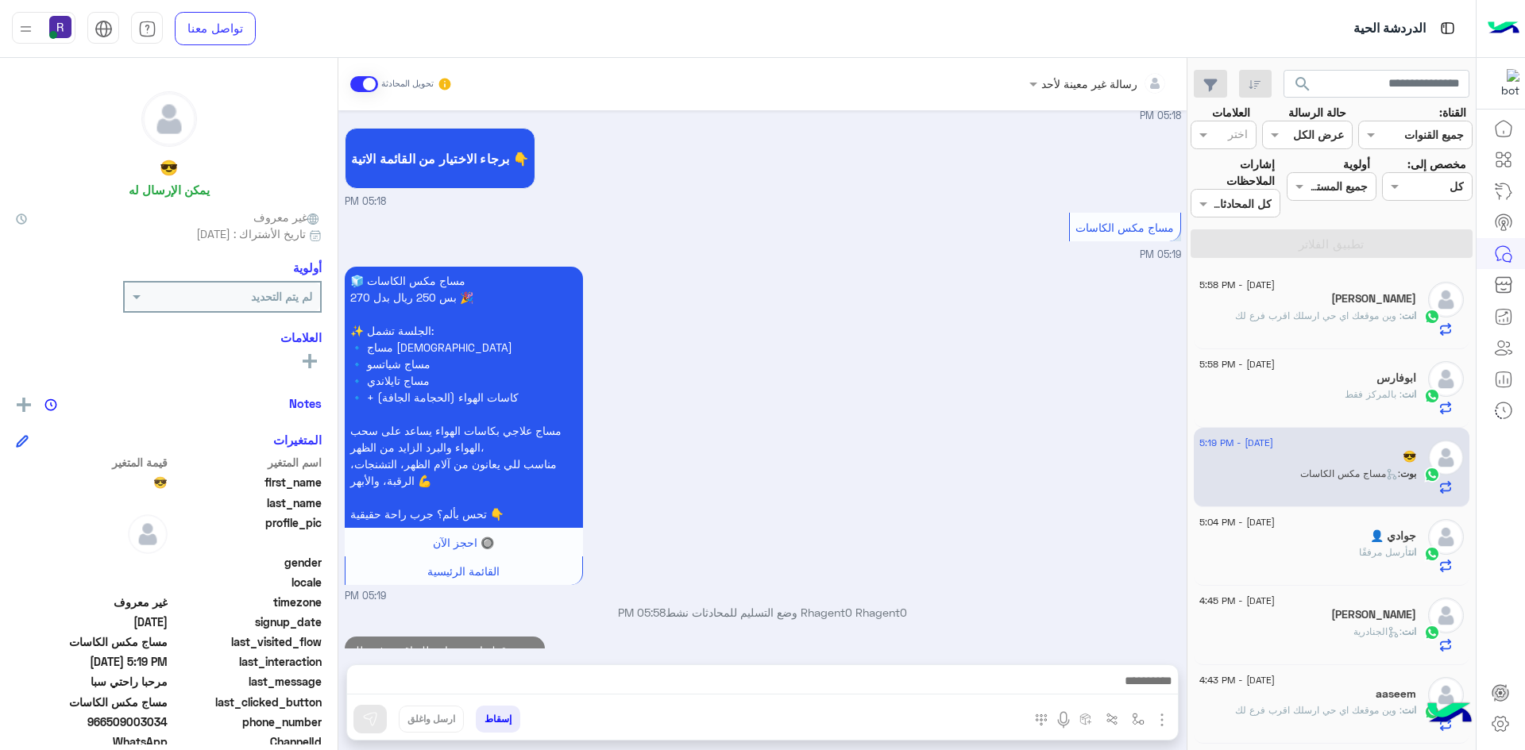
scroll to position [574, 0]
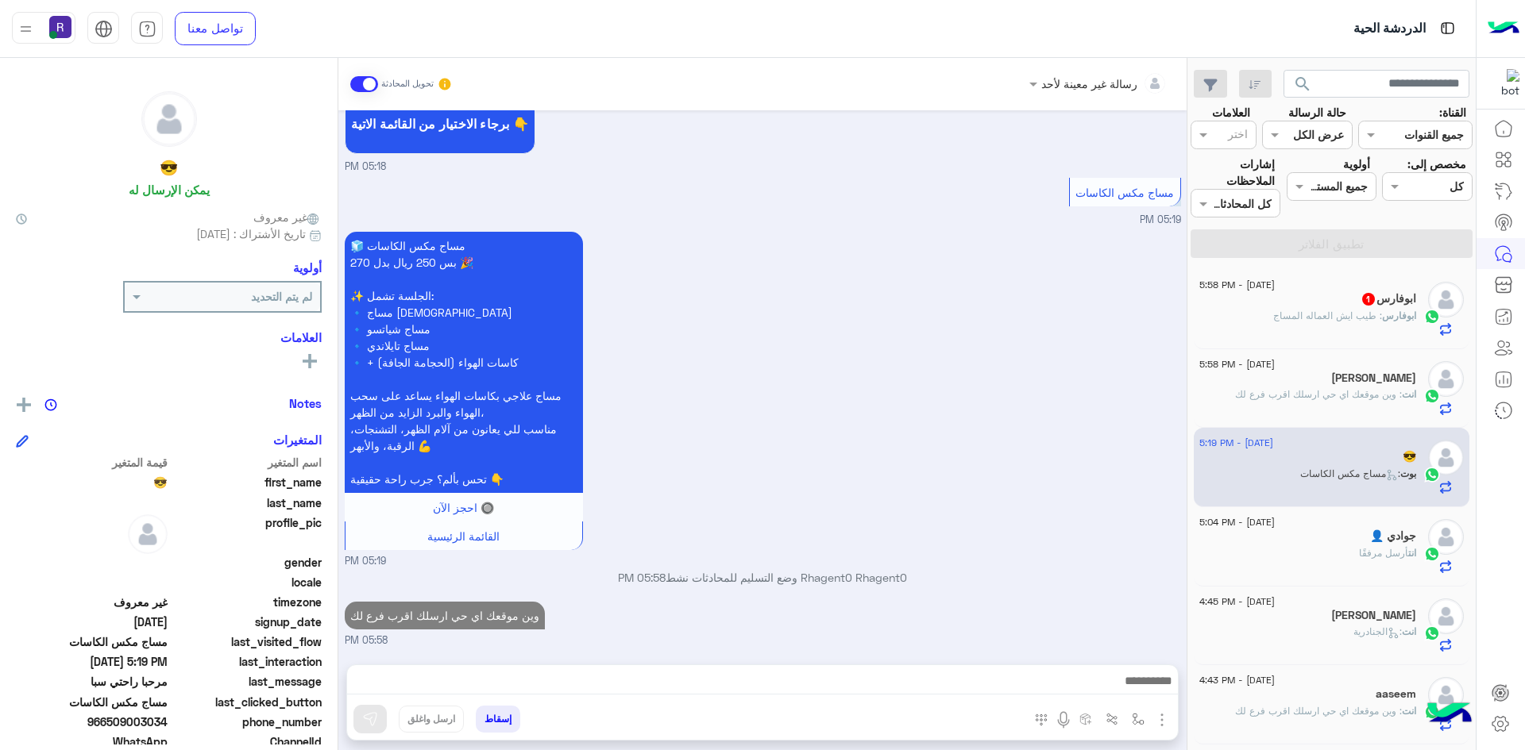
click at [1351, 312] on span ": طيب ايش العماله المساج" at bounding box center [1327, 316] width 109 height 12
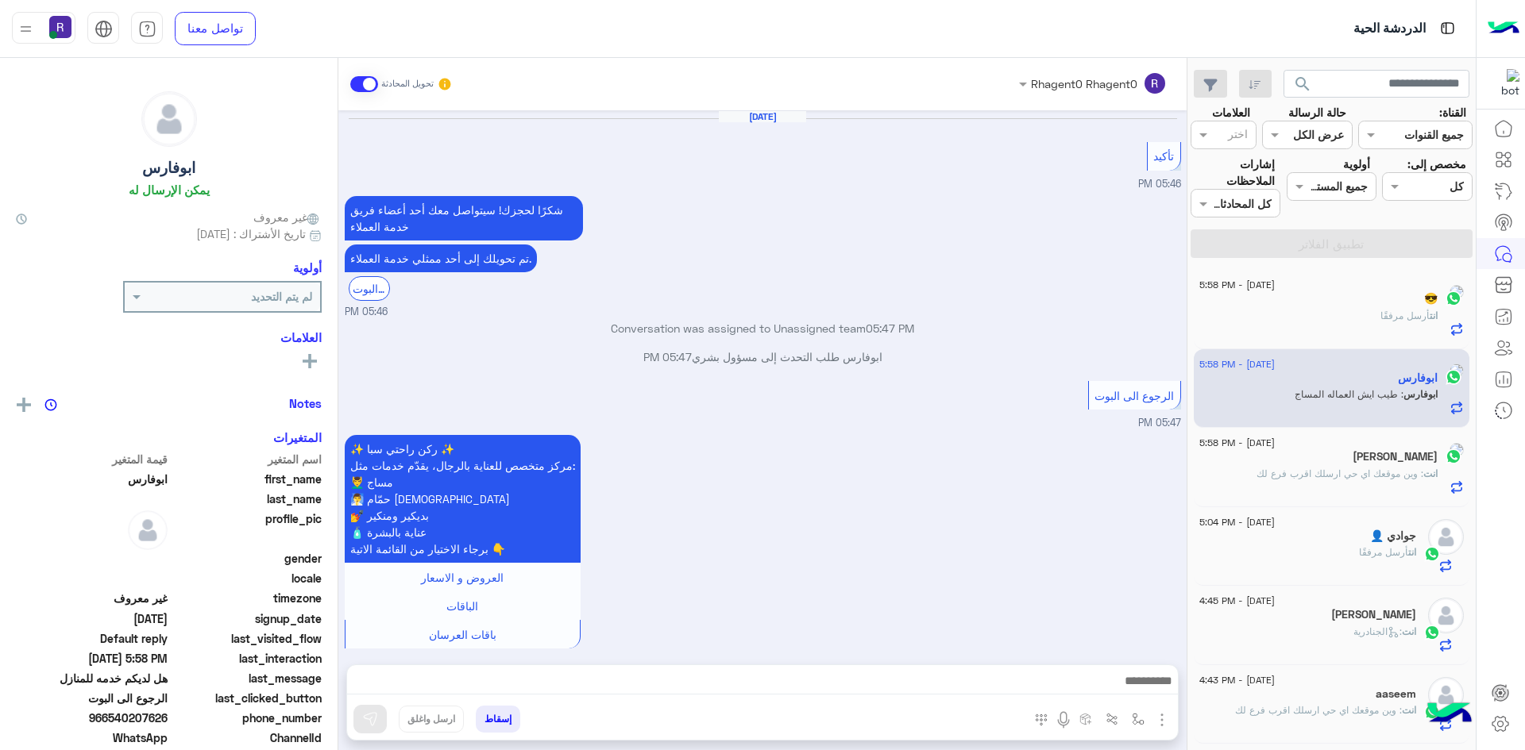
scroll to position [935, 0]
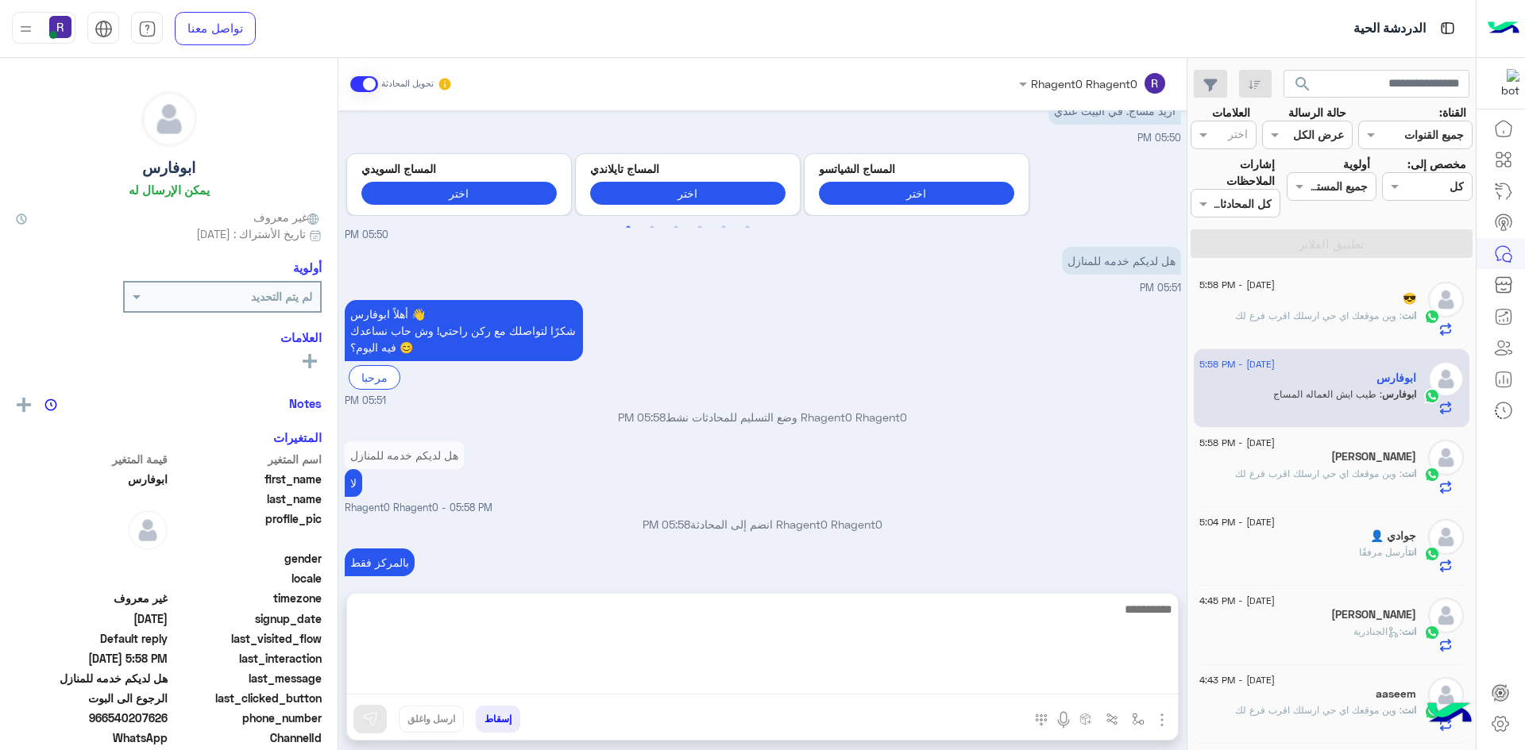
click at [661, 685] on textarea at bounding box center [762, 647] width 831 height 95
click at [1110, 614] on textarea "**********" at bounding box center [762, 647] width 831 height 95
type textarea "**********"
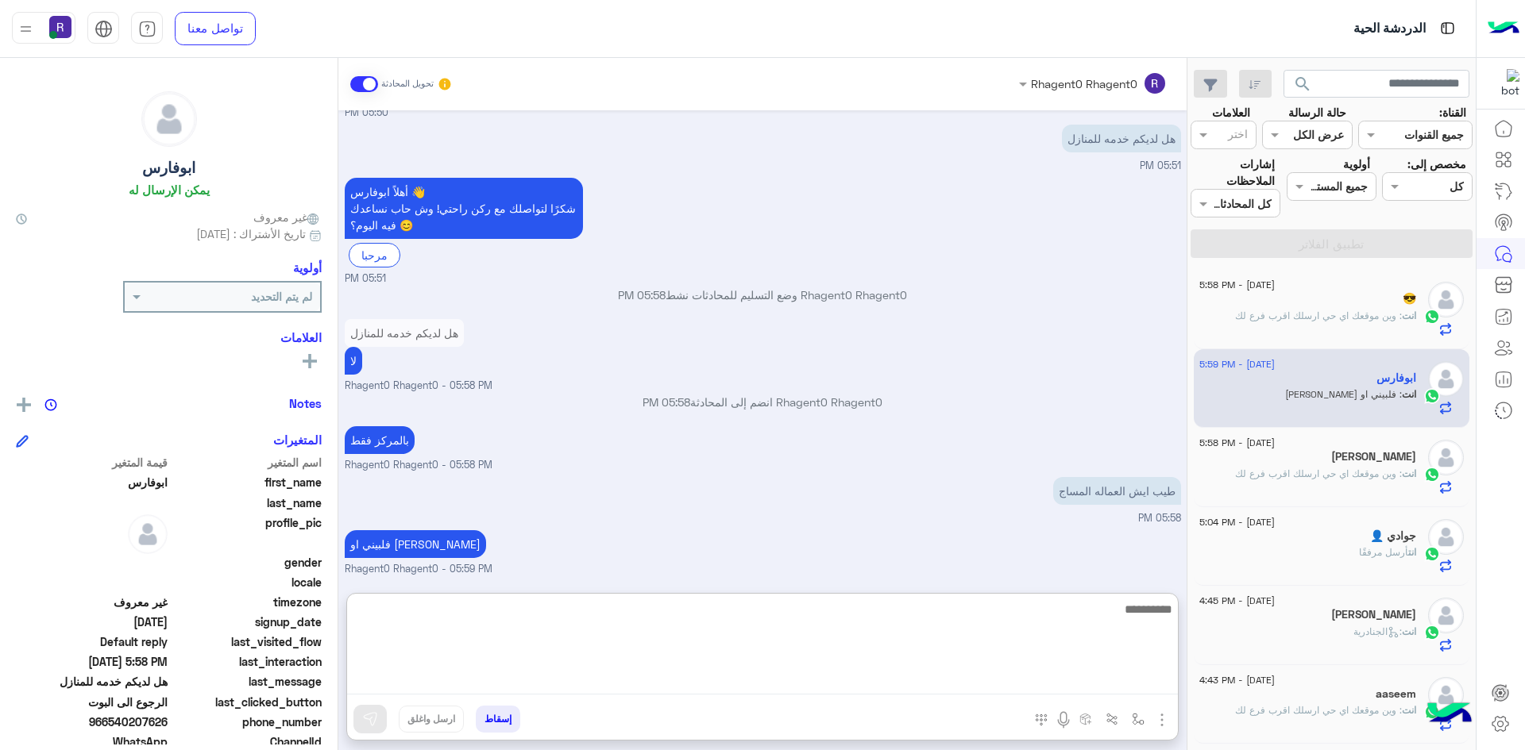
scroll to position [1110, 0]
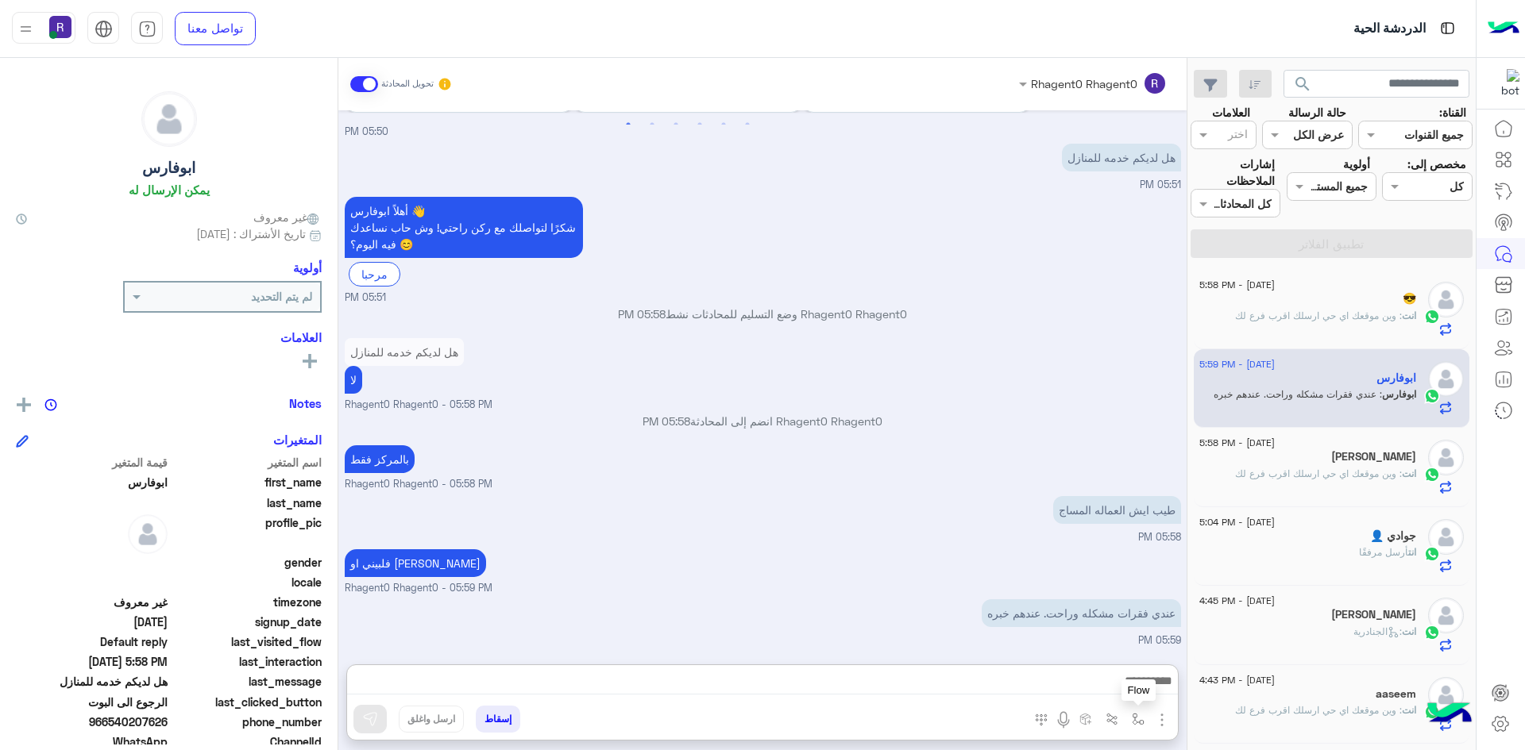
click at [1142, 721] on img "button" at bounding box center [1138, 719] width 13 height 13
click at [1114, 692] on input "text" at bounding box center [1088, 685] width 107 height 18
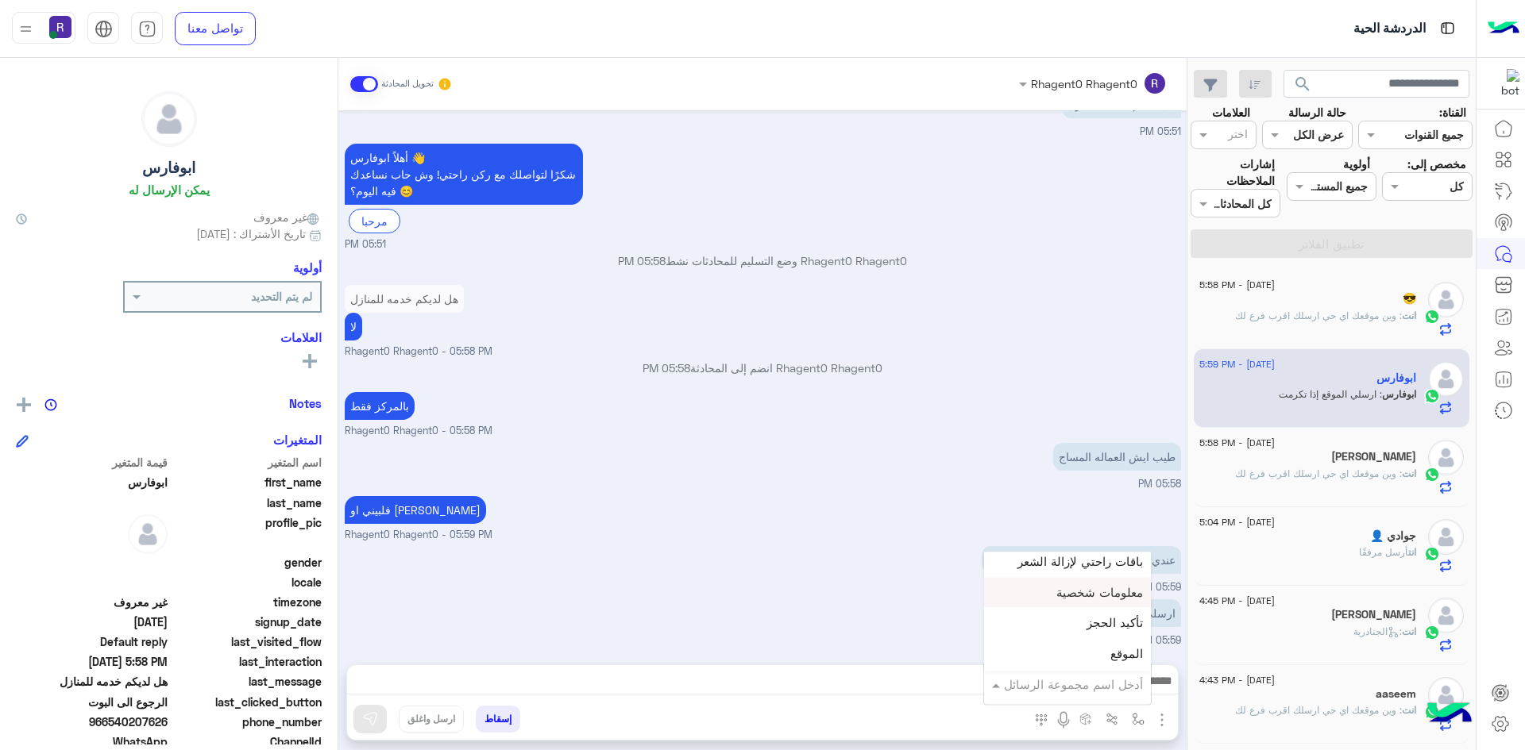
scroll to position [1032, 0]
click at [1127, 614] on div "الجنادرية" at bounding box center [1067, 605] width 167 height 31
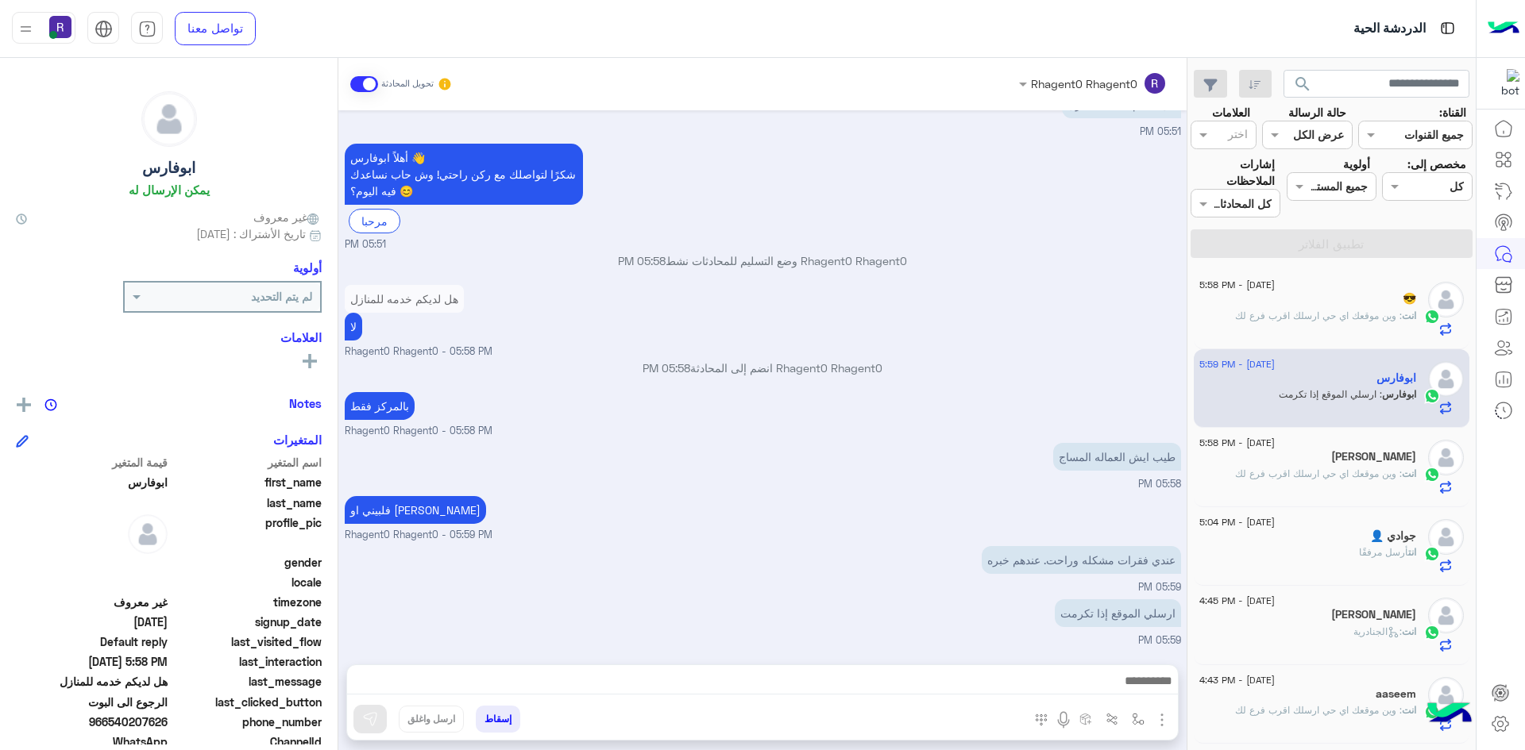
type textarea "*********"
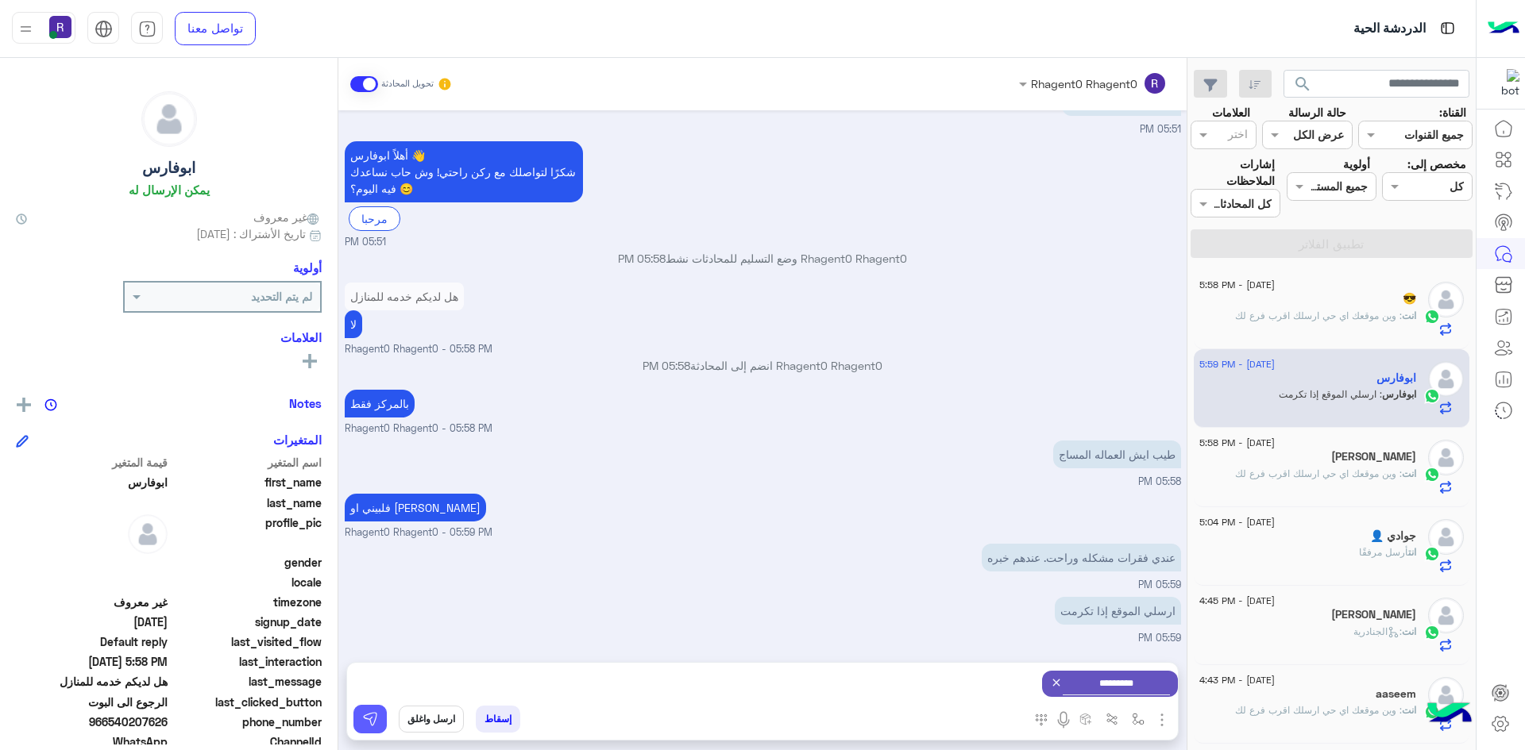
click at [373, 723] on img at bounding box center [370, 719] width 16 height 16
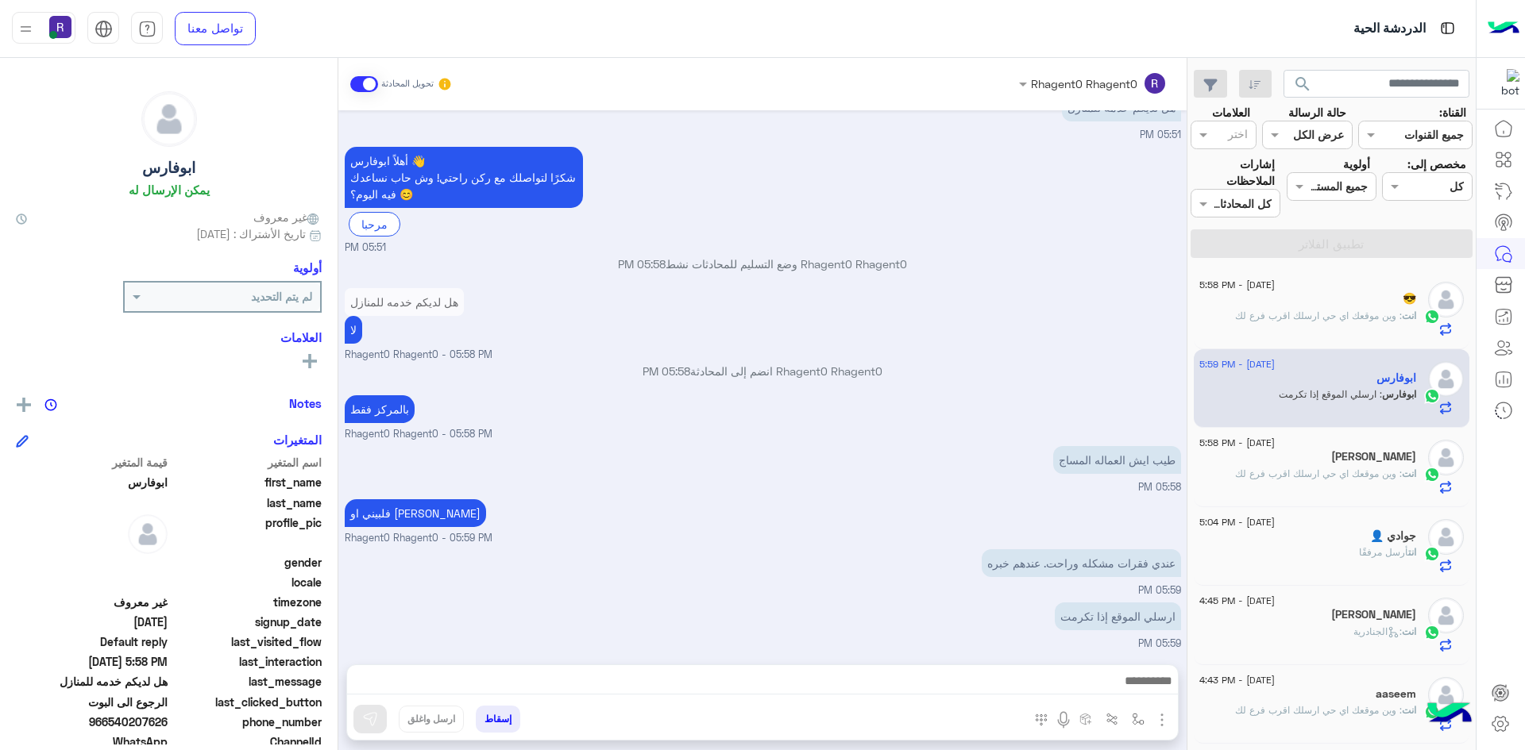
scroll to position [1092, 0]
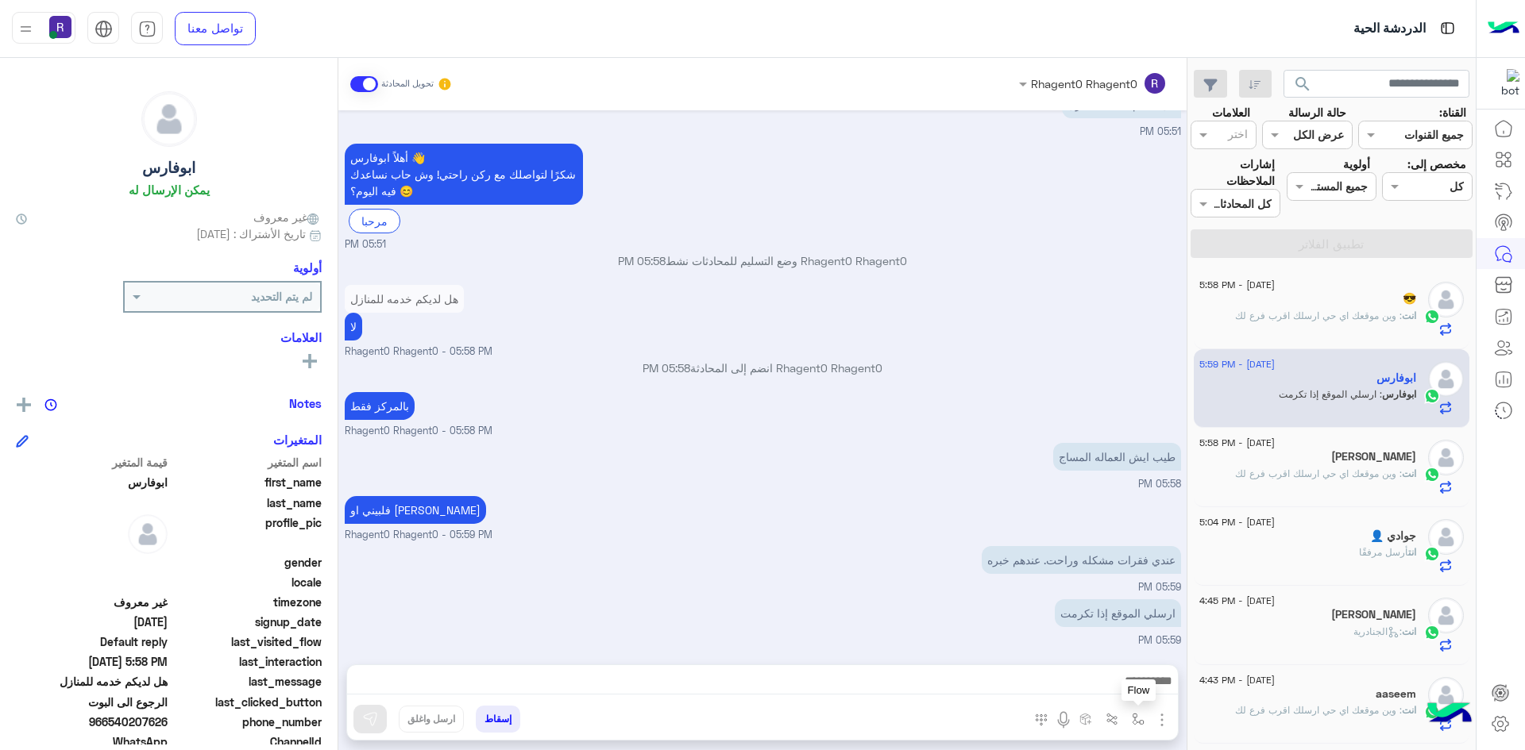
click at [1142, 723] on img "button" at bounding box center [1138, 719] width 13 height 13
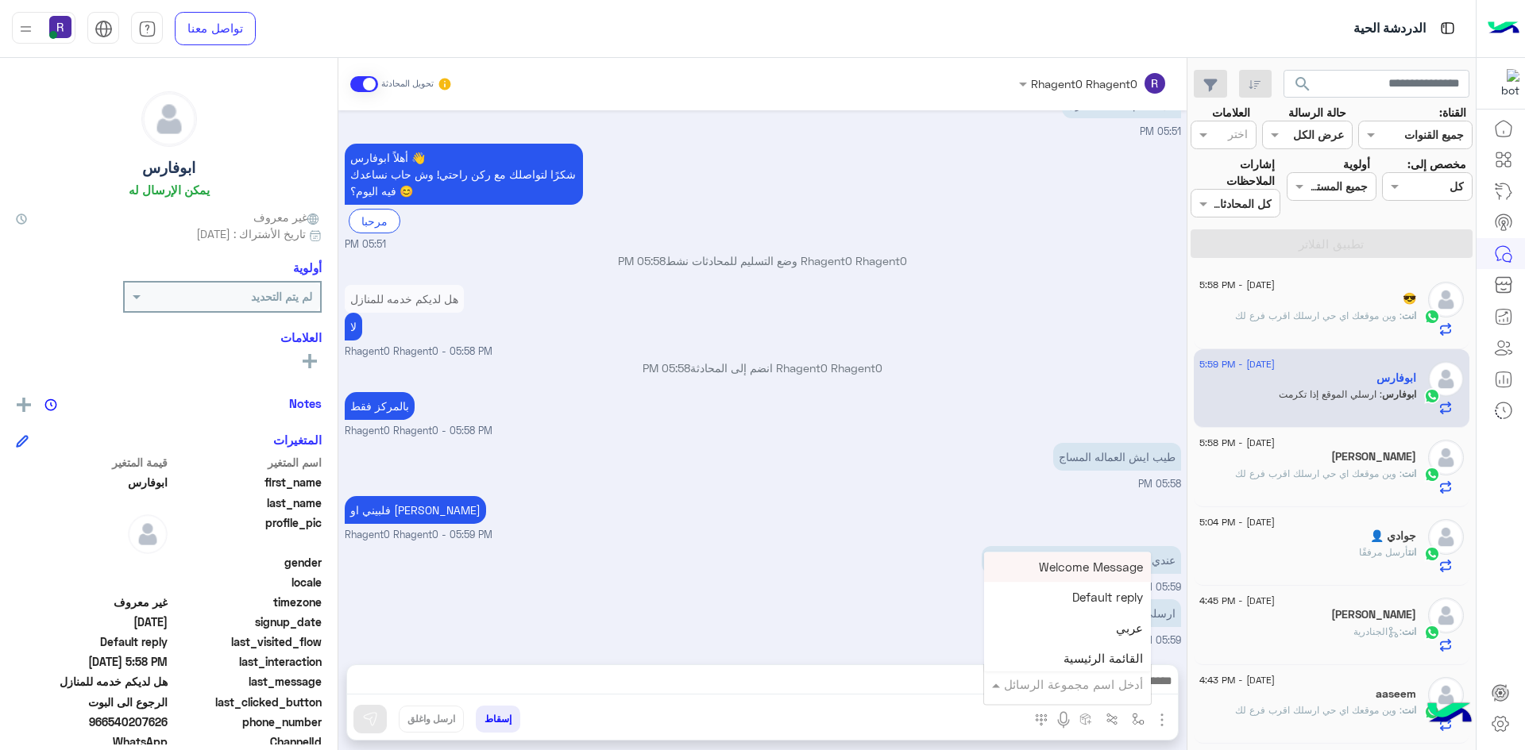
click at [1119, 689] on input "text" at bounding box center [1088, 685] width 107 height 18
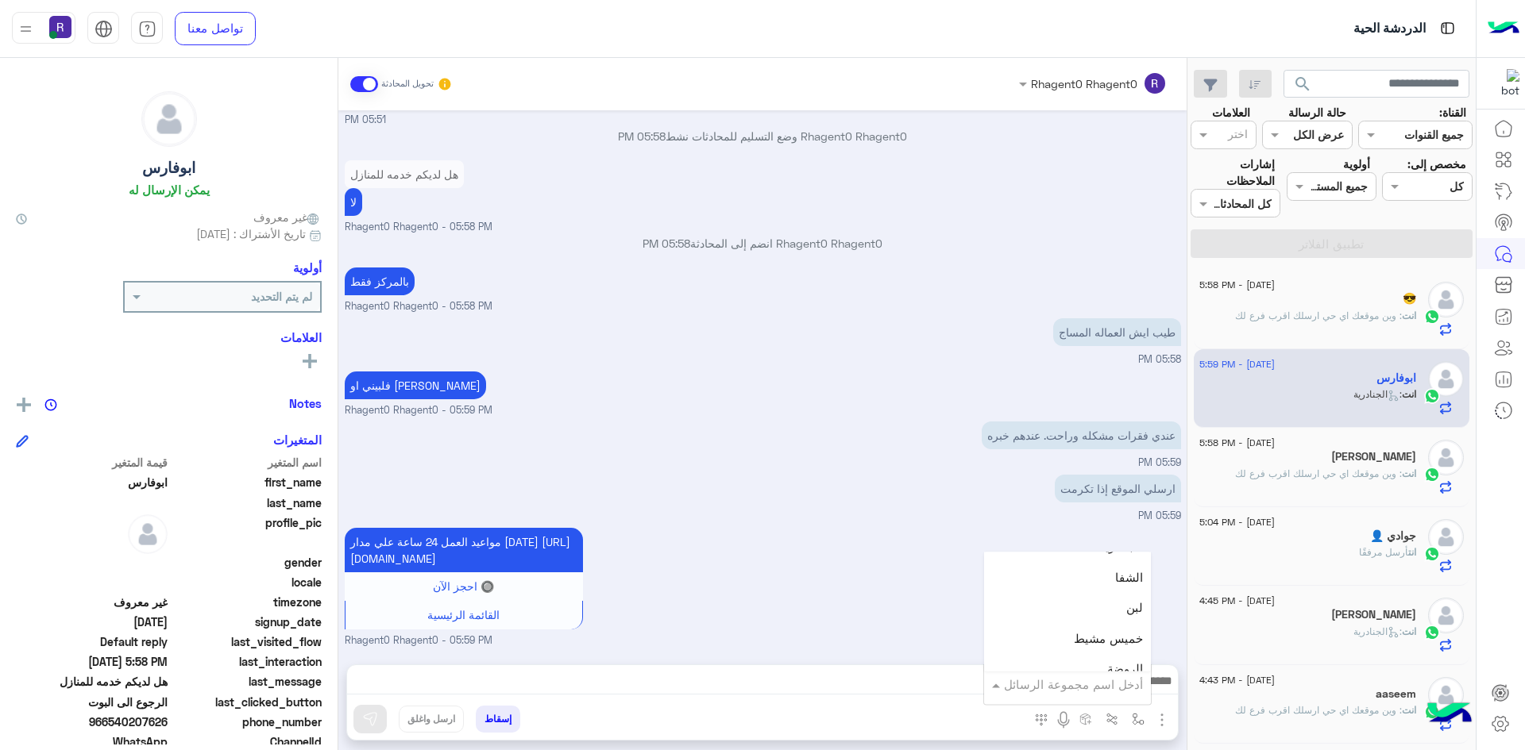
scroll to position [1112, 0]
click at [1124, 588] on div "لبن" at bounding box center [1067, 587] width 167 height 31
type textarea "***"
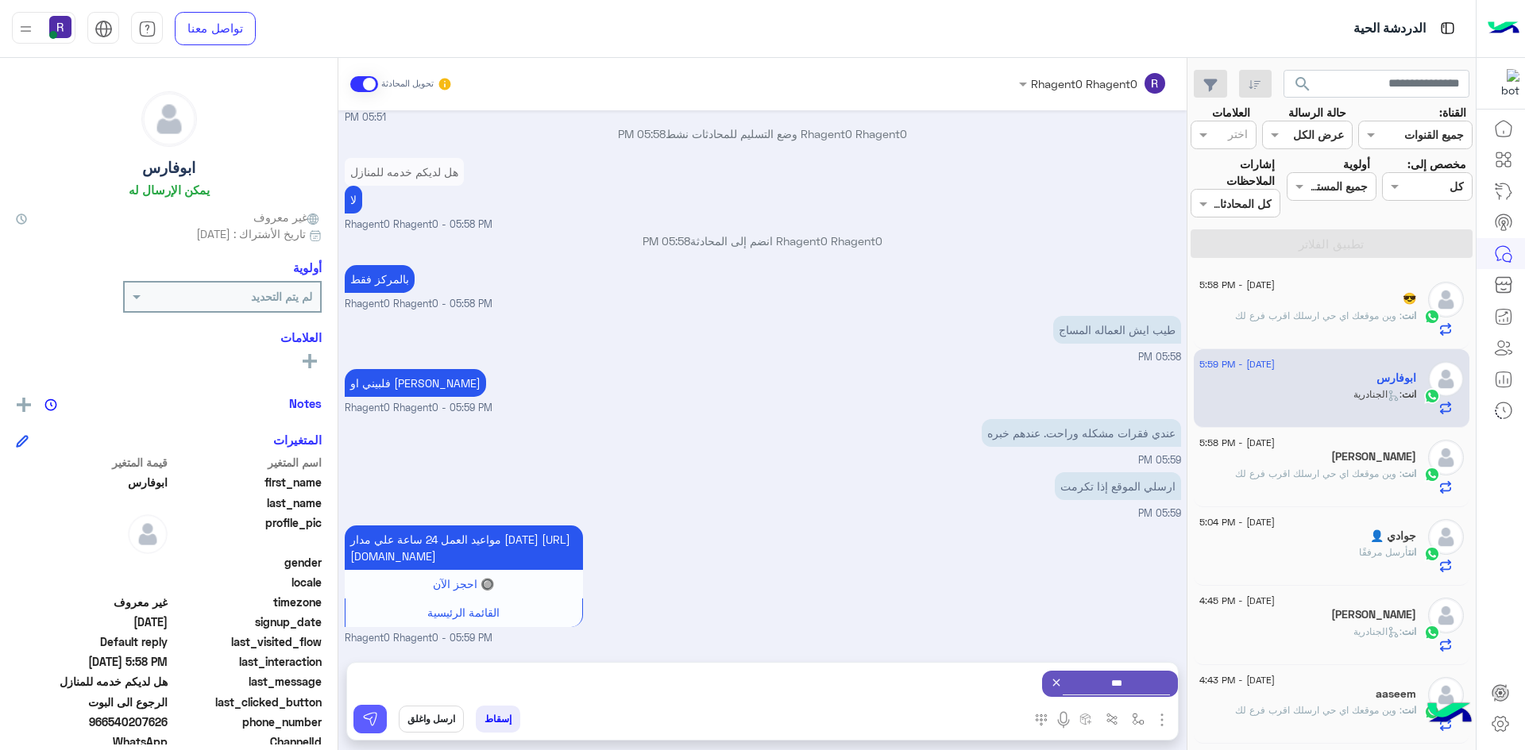
click at [368, 727] on img at bounding box center [370, 719] width 16 height 16
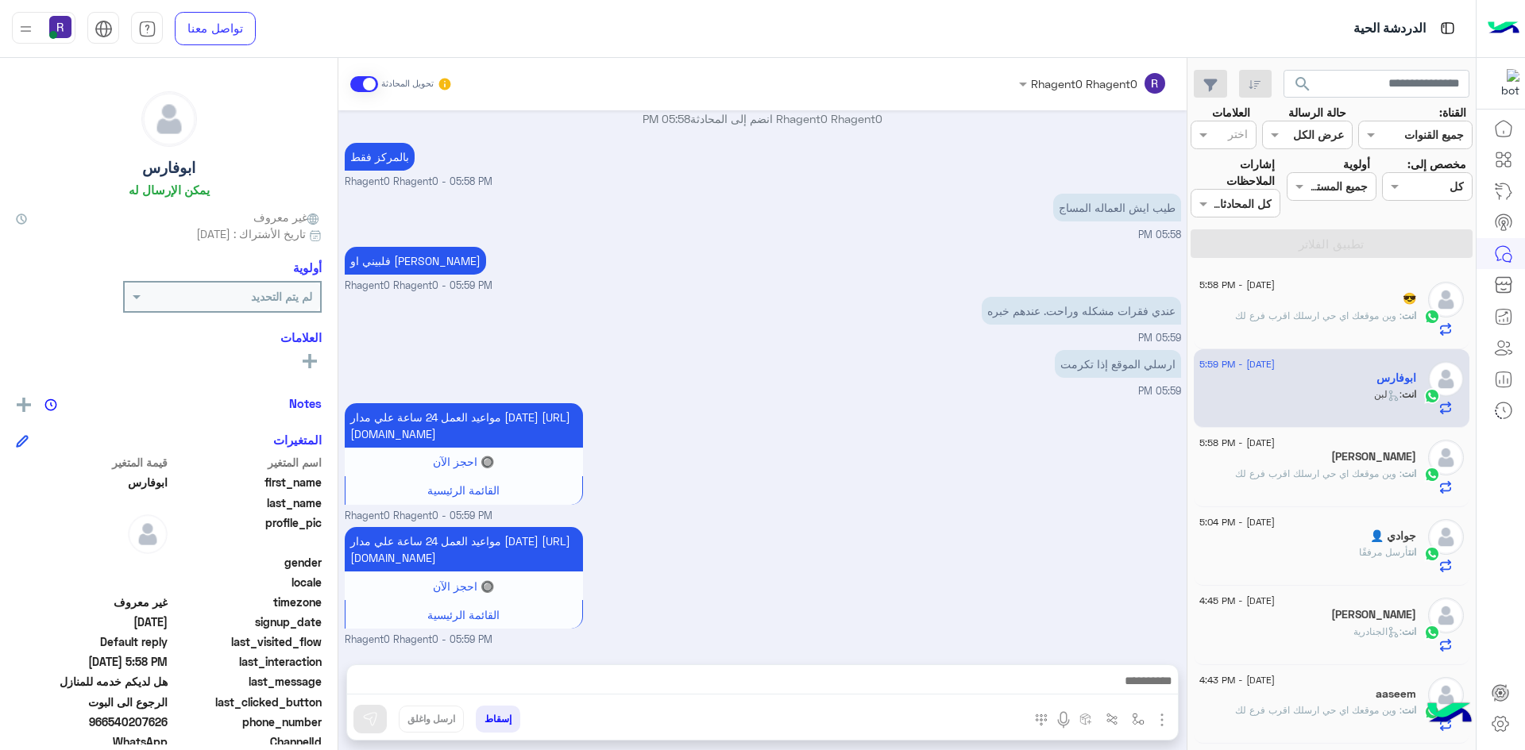
scroll to position [1427, 0]
